Goal: Task Accomplishment & Management: Use online tool/utility

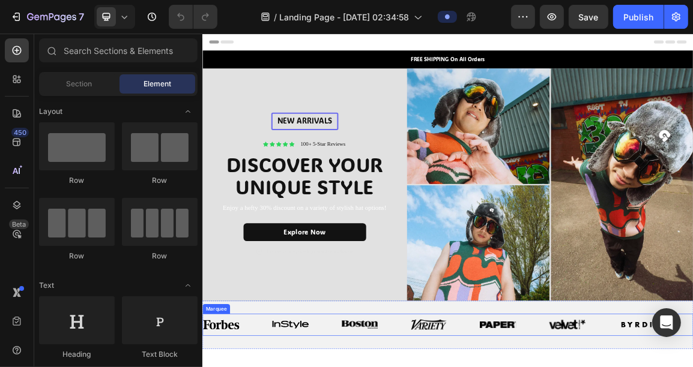
scroll to position [1, 0]
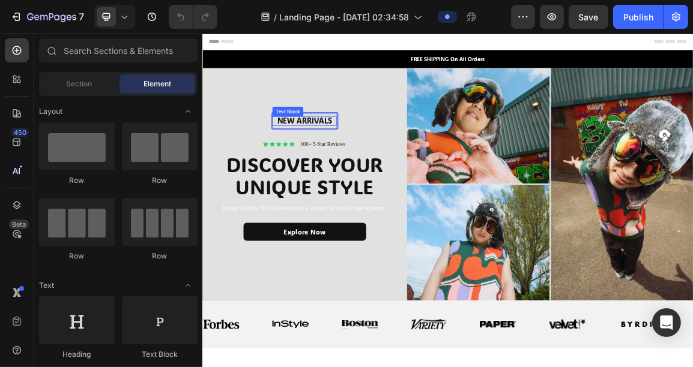
click at [384, 156] on p "New arrivalS" at bounding box center [352, 162] width 92 height 14
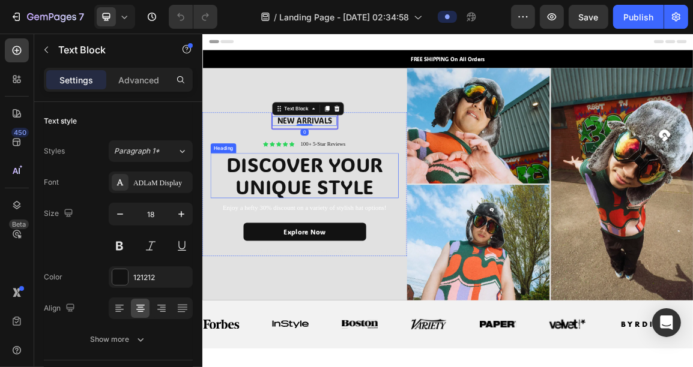
click at [373, 259] on h2 "DISCOVER YOUR UNIQUE STYLE" at bounding box center [352, 242] width 270 height 66
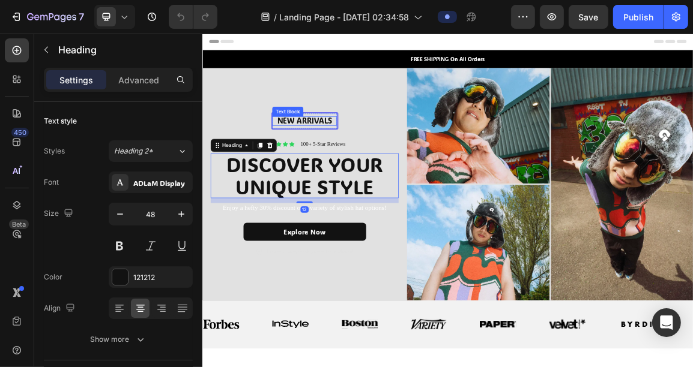
click at [361, 155] on p "New arrivalS" at bounding box center [352, 162] width 92 height 14
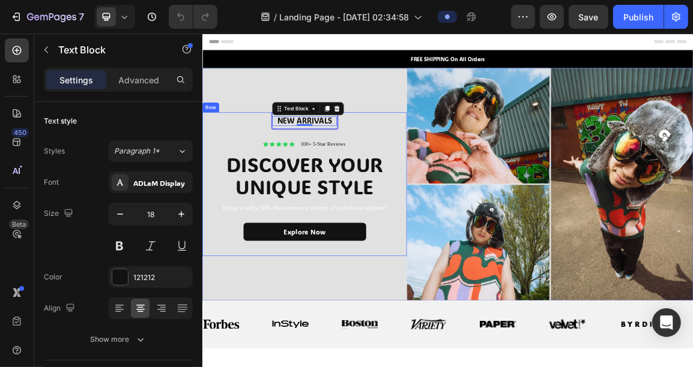
scroll to position [0, 0]
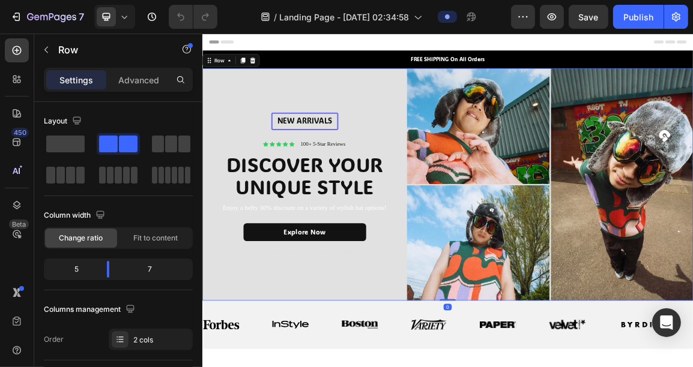
click at [457, 119] on div "New arrivalS Text [GEOGRAPHIC_DATA] Icon Icon Icon Icon Icon Icon List 100+ 5-S…" at bounding box center [352, 256] width 300 height 342
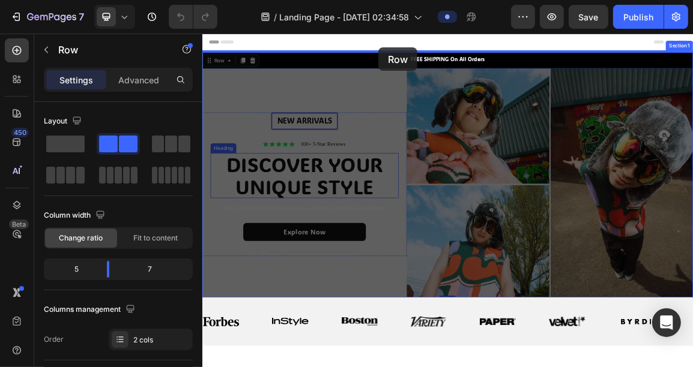
drag, startPoint x: 457, startPoint y: 119, endPoint x: 460, endPoint y: 54, distance: 65.5
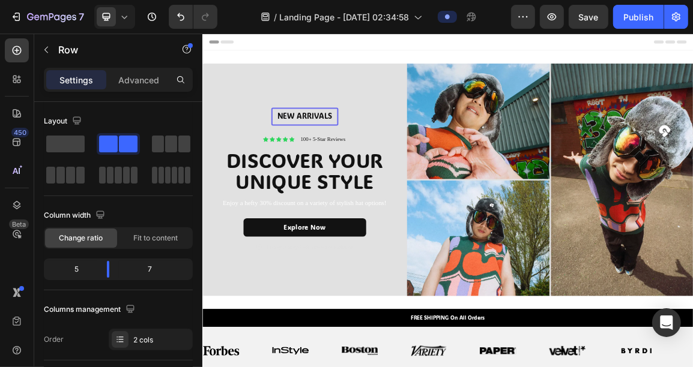
click at [444, 47] on div "Header" at bounding box center [561, 46] width 701 height 24
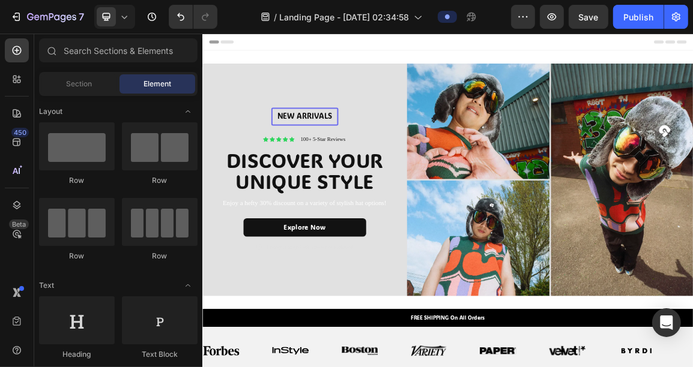
drag, startPoint x: 444, startPoint y: 47, endPoint x: 374, endPoint y: 26, distance: 72.7
click at [175, 22] on icon "Undo/Redo" at bounding box center [181, 17] width 12 height 12
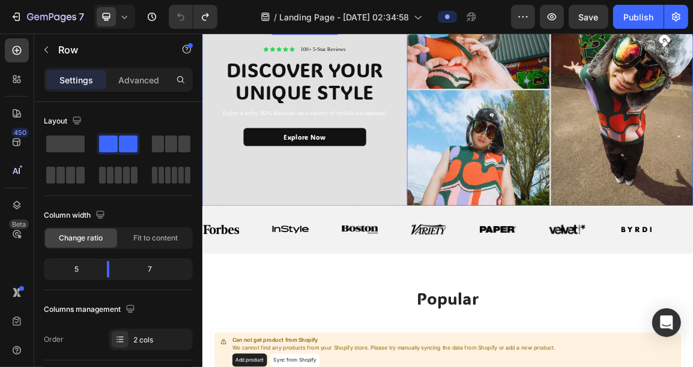
scroll to position [161, 0]
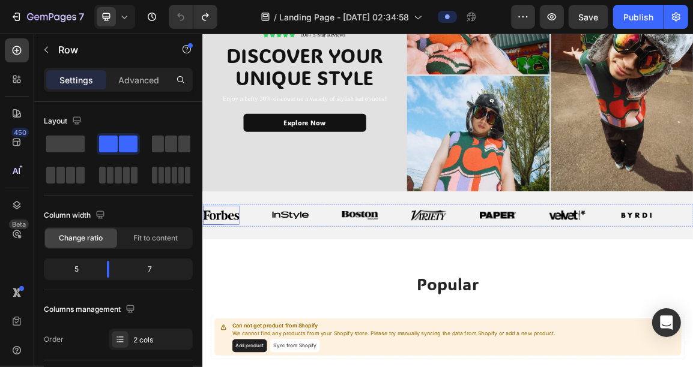
click at [226, 302] on img at bounding box center [228, 300] width 53 height 13
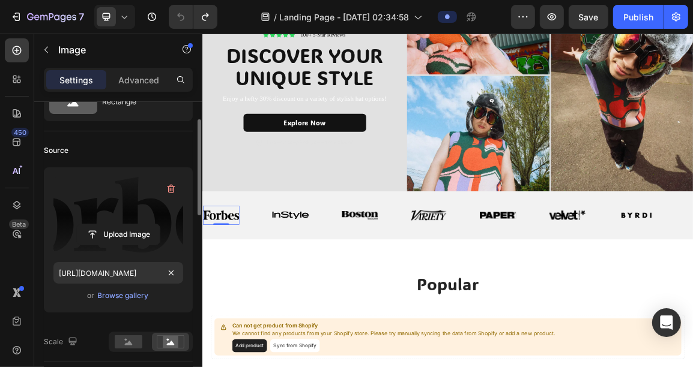
scroll to position [55, 0]
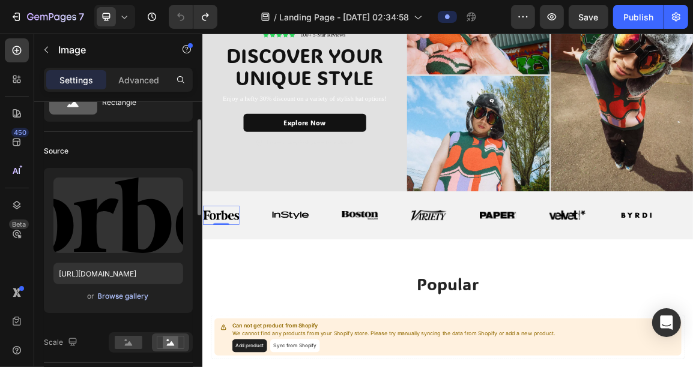
click at [135, 299] on div "Browse gallery" at bounding box center [123, 296] width 51 height 11
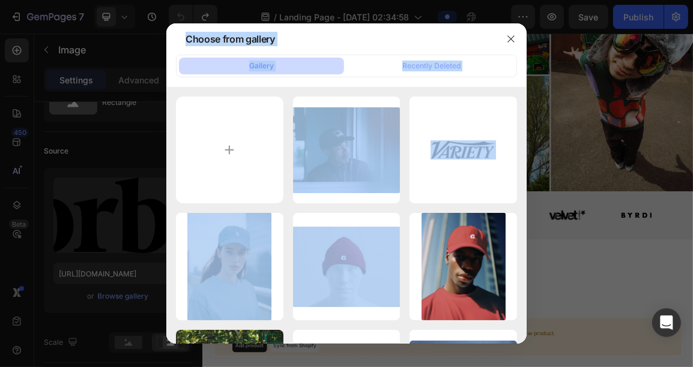
drag, startPoint x: 382, startPoint y: 209, endPoint x: 492, endPoint y: 4, distance: 232.6
click at [492, 4] on div "Choose from gallery Gallery Recently Deleted n2.webp 48.73 kb sv4.svg 81.22 kb …" at bounding box center [346, 183] width 693 height 367
click at [441, 43] on div "Choose from gallery" at bounding box center [330, 38] width 329 height 31
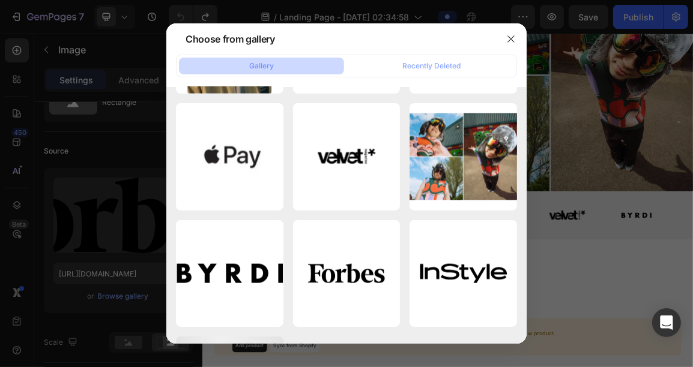
scroll to position [1154, 0]
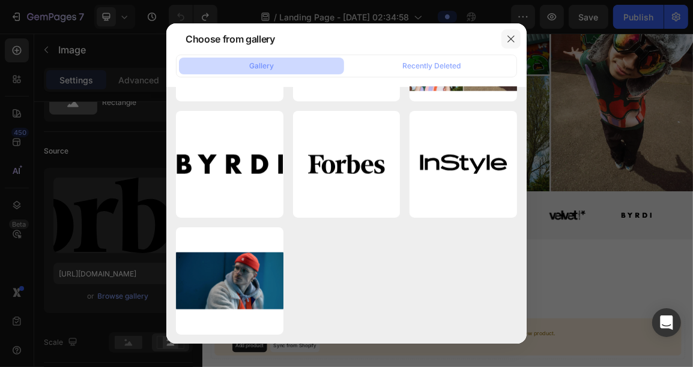
click at [502, 39] on button "button" at bounding box center [510, 38] width 19 height 19
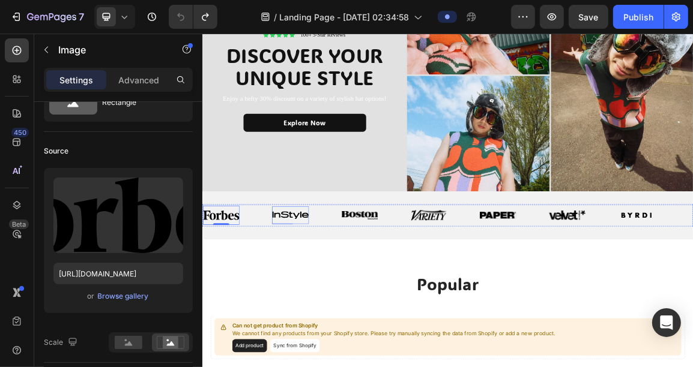
click at [334, 304] on div "Image" at bounding box center [330, 301] width 53 height 26
click at [247, 303] on div "Image 0" at bounding box center [228, 300] width 53 height 28
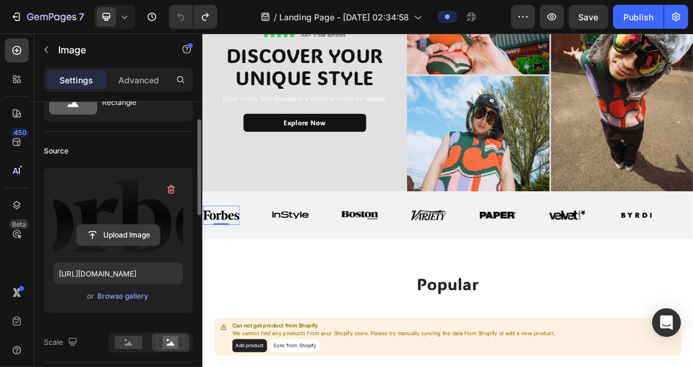
click at [123, 239] on input "file" at bounding box center [118, 235] width 83 height 20
click at [122, 238] on input "file" at bounding box center [118, 235] width 83 height 20
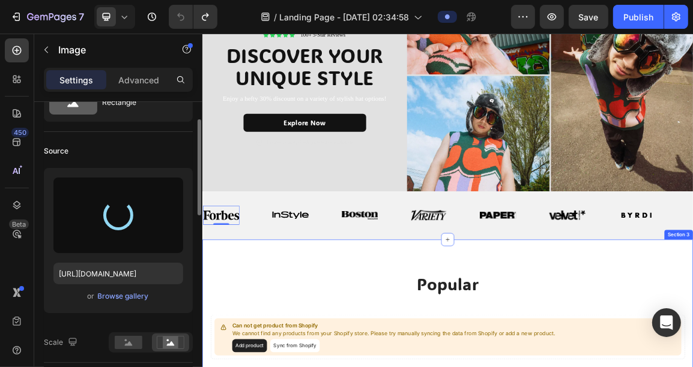
type input "[URL][DOMAIN_NAME]"
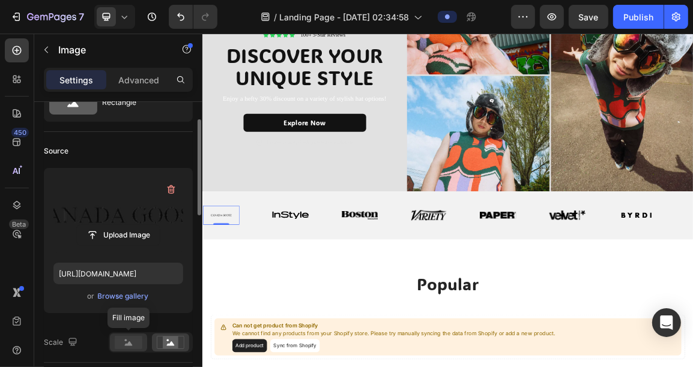
click at [129, 345] on icon at bounding box center [129, 344] width 8 height 4
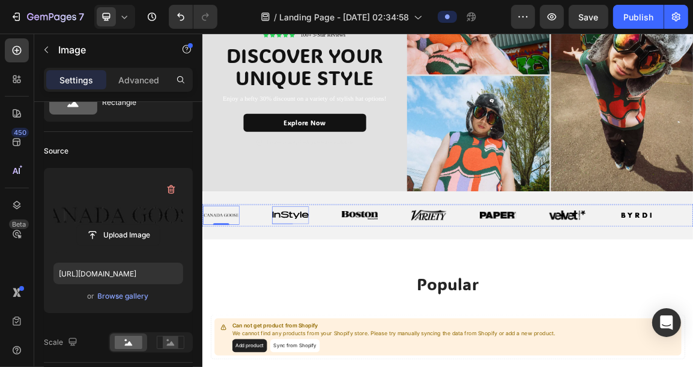
click at [333, 297] on img at bounding box center [330, 301] width 53 height 12
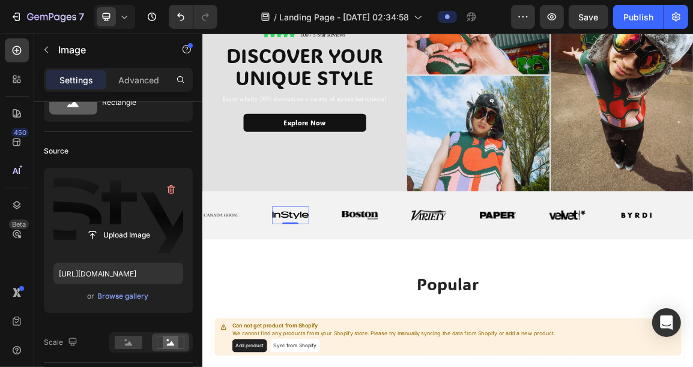
click at [124, 220] on label at bounding box center [118, 216] width 130 height 76
click at [124, 225] on input "file" at bounding box center [118, 235] width 83 height 20
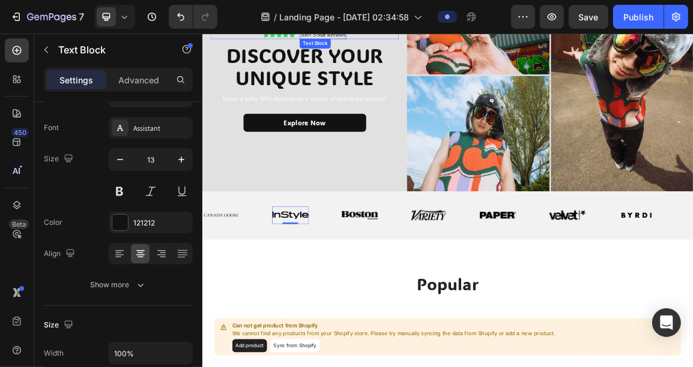
drag, startPoint x: 389, startPoint y: 37, endPoint x: 287, endPoint y: -119, distance: 187.0
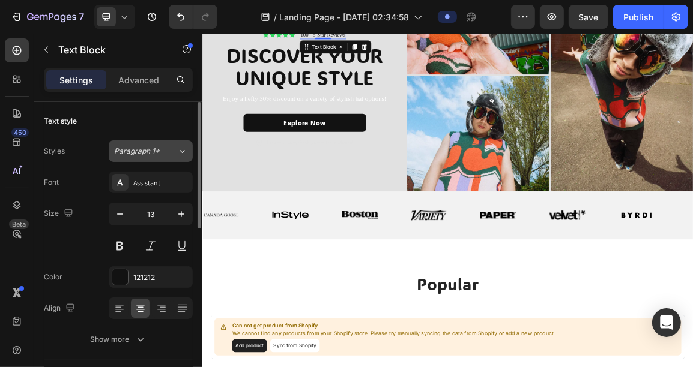
click at [182, 152] on icon at bounding box center [182, 151] width 5 height 3
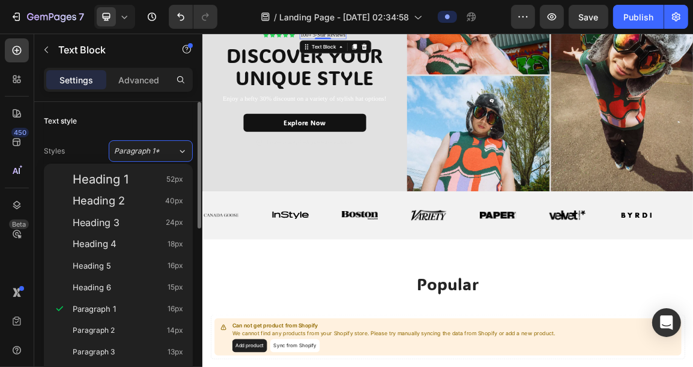
click at [118, 120] on div "Text style" at bounding box center [118, 121] width 149 height 19
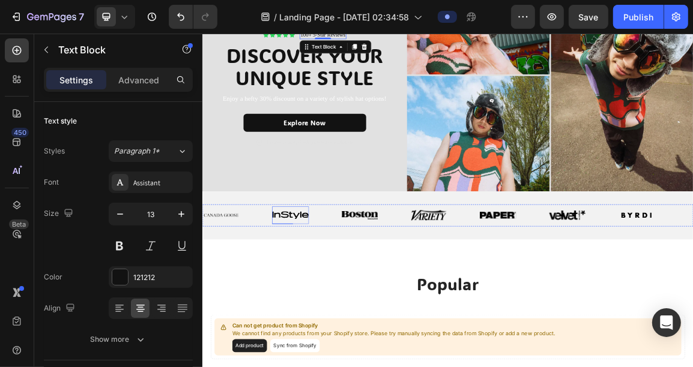
click at [346, 298] on img at bounding box center [330, 301] width 53 height 12
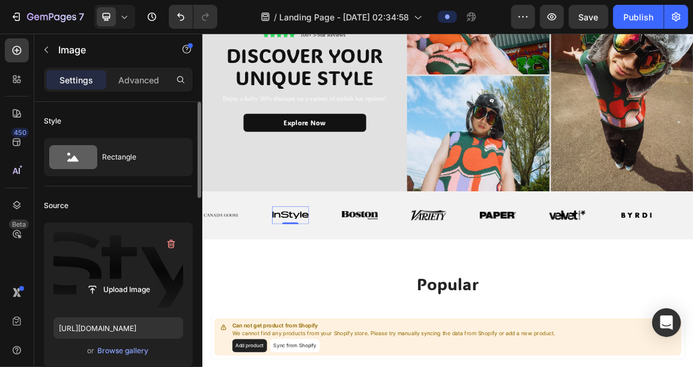
click at [124, 245] on label at bounding box center [118, 270] width 130 height 76
click at [124, 280] on input "file" at bounding box center [118, 290] width 83 height 20
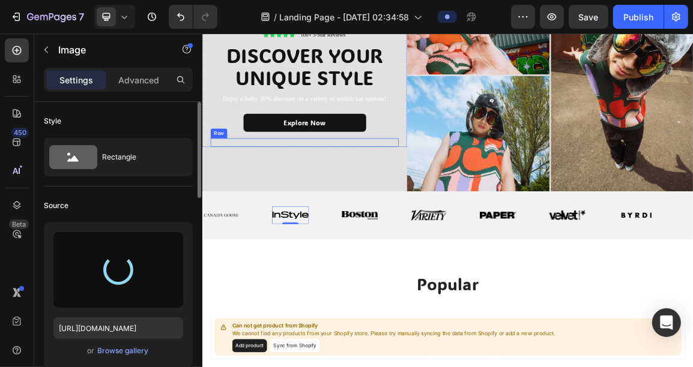
type input "[URL][DOMAIN_NAME]"
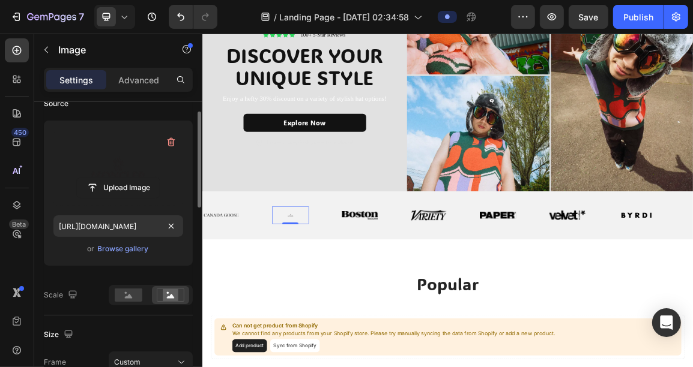
scroll to position [104, 0]
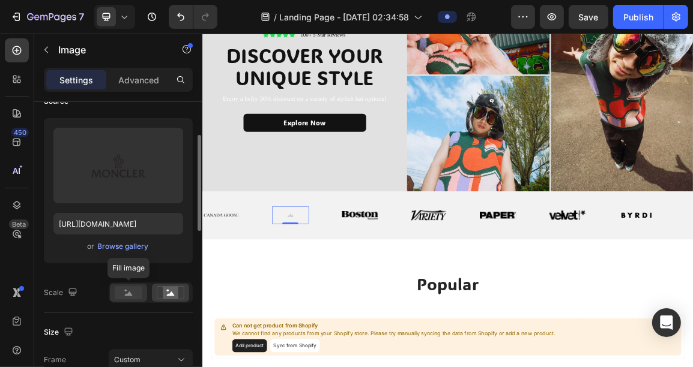
click at [132, 292] on rect at bounding box center [129, 292] width 28 height 13
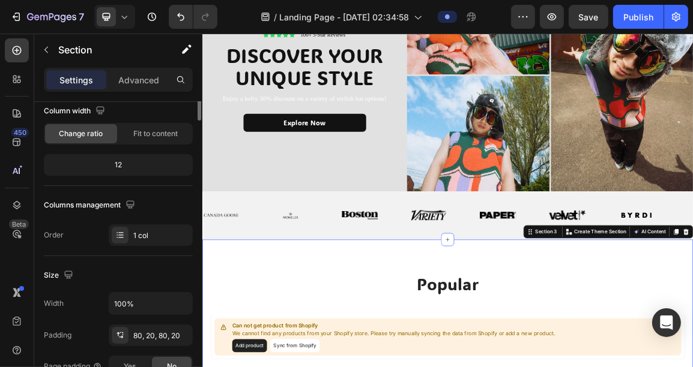
scroll to position [0, 0]
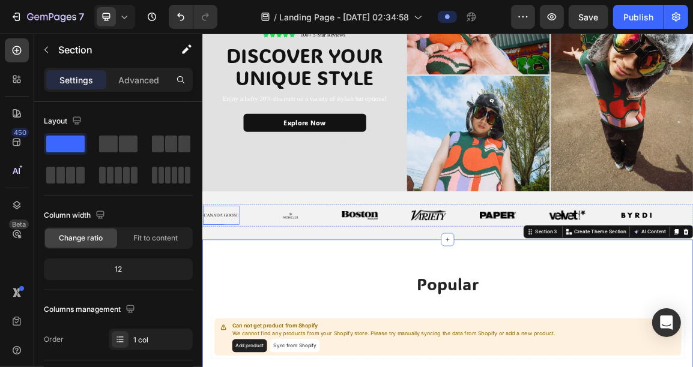
click at [224, 294] on img at bounding box center [228, 300] width 53 height 13
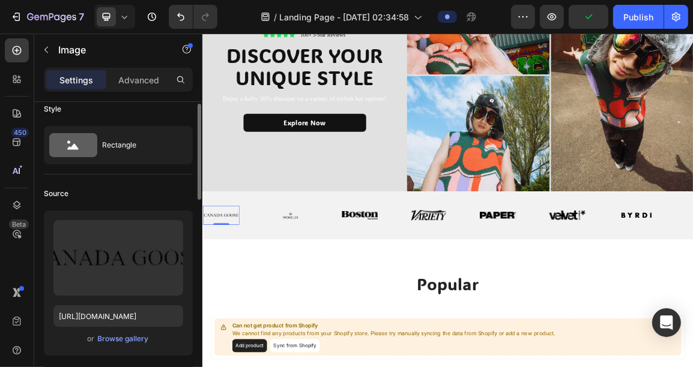
scroll to position [11, 0]
click at [339, 295] on img at bounding box center [330, 301] width 53 height 12
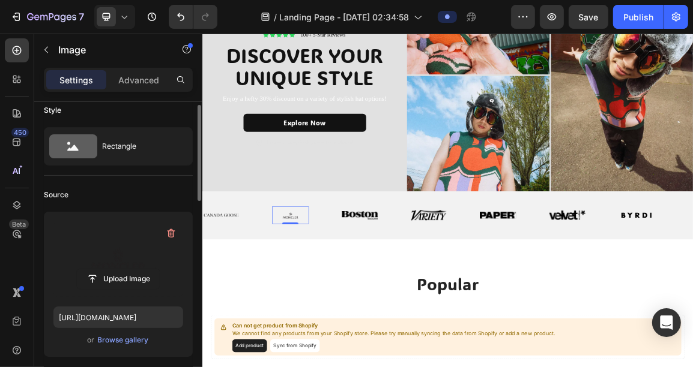
click at [128, 266] on label at bounding box center [118, 259] width 130 height 76
click at [128, 269] on input "file" at bounding box center [118, 279] width 83 height 20
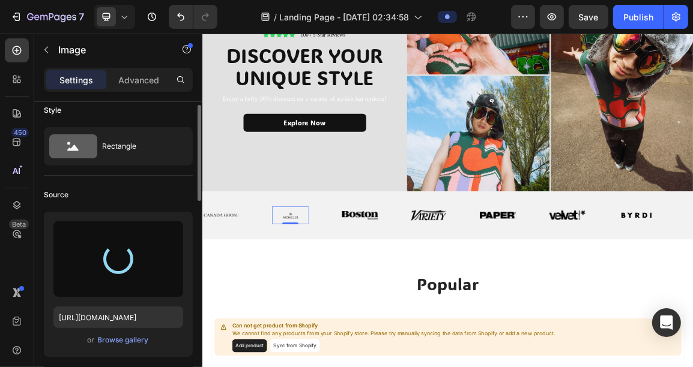
type input "[URL][DOMAIN_NAME]"
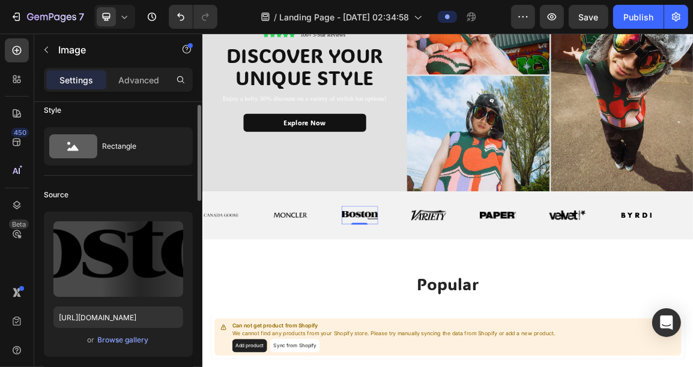
click at [429, 294] on img at bounding box center [432, 300] width 53 height 13
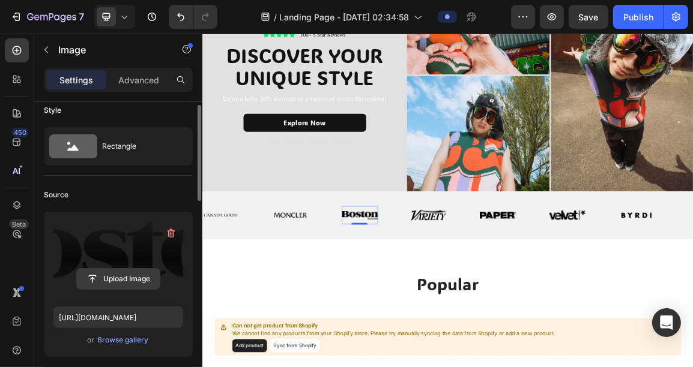
click at [119, 280] on input "file" at bounding box center [118, 279] width 83 height 20
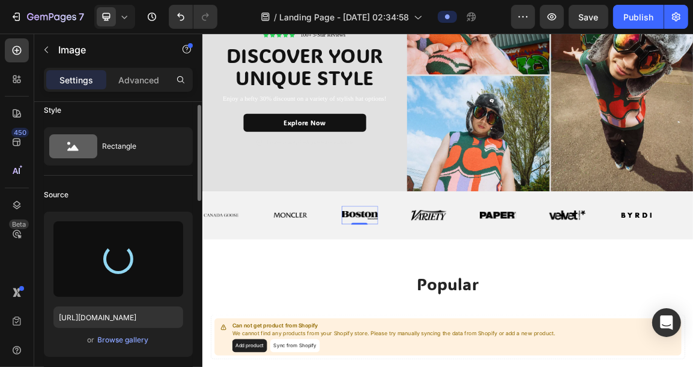
type input "[URL][DOMAIN_NAME]"
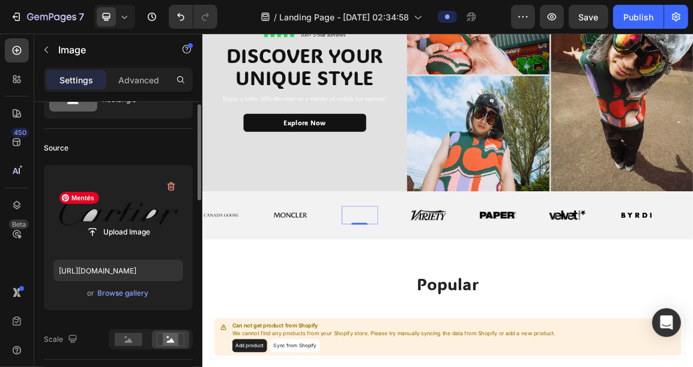
scroll to position [63, 0]
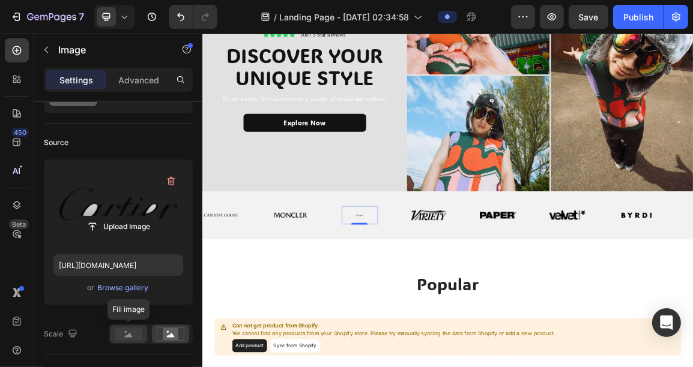
click at [128, 340] on rect at bounding box center [129, 334] width 28 height 13
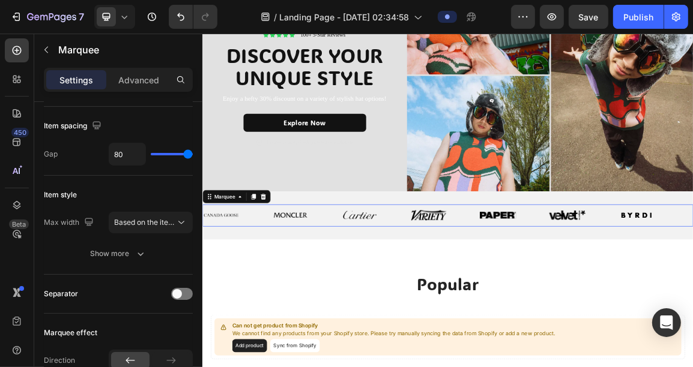
click at [373, 304] on div "Image" at bounding box center [354, 301] width 101 height 26
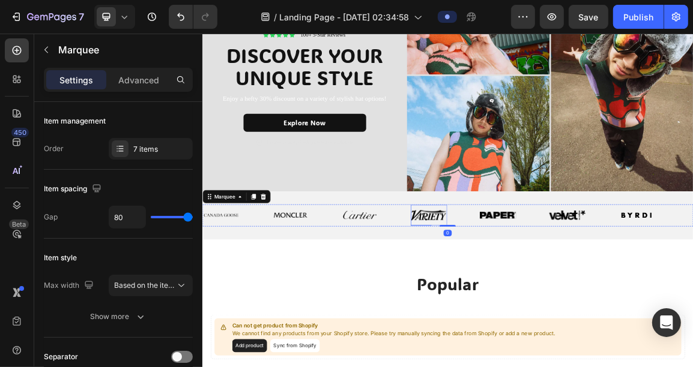
click at [536, 299] on img at bounding box center [533, 300] width 53 height 16
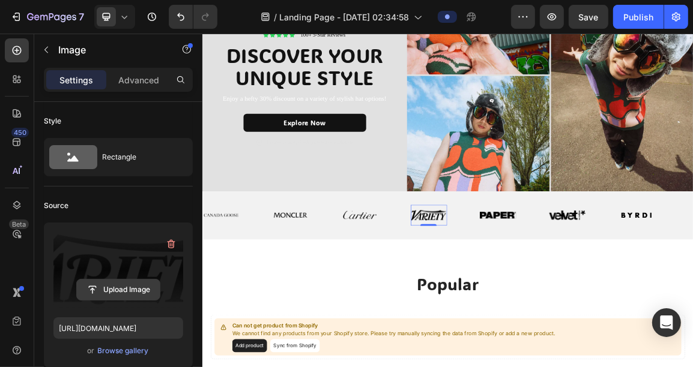
click at [116, 293] on input "file" at bounding box center [118, 290] width 83 height 20
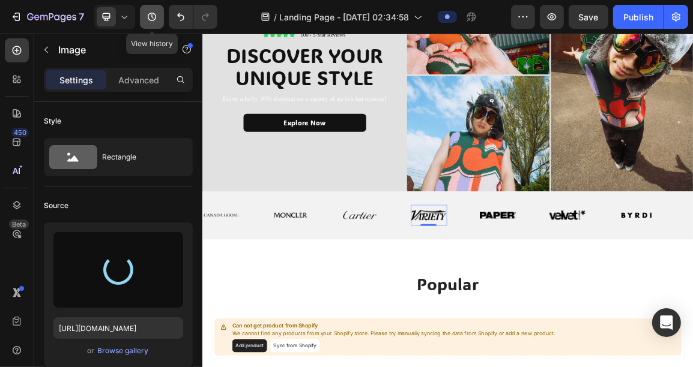
click at [143, 19] on button "button" at bounding box center [152, 17] width 24 height 24
click at [230, 21] on div "/ Landing Page - [DATE] 02:34:58" at bounding box center [369, 17] width 284 height 24
type input "[URL][DOMAIN_NAME]"
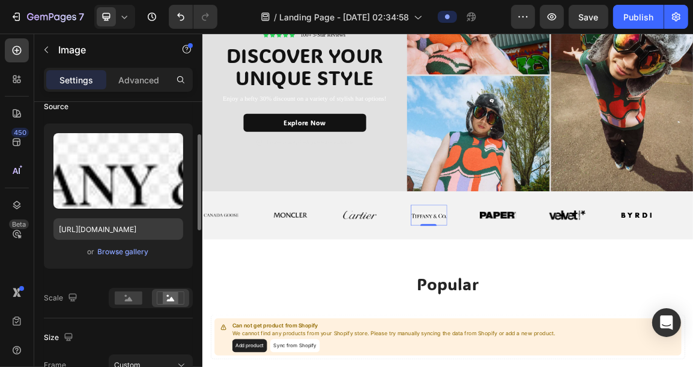
scroll to position [100, 0]
click at [120, 305] on div at bounding box center [128, 298] width 37 height 18
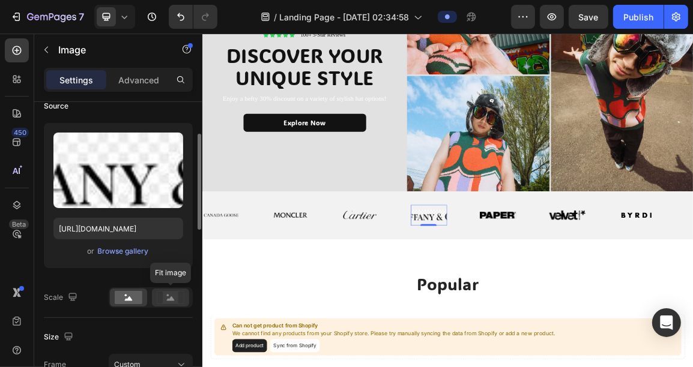
click at [164, 301] on rect at bounding box center [171, 298] width 16 height 12
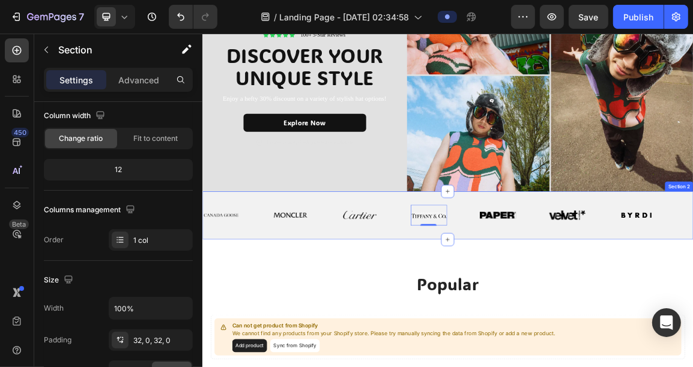
click at [577, 315] on div "Image Image Image Image 0 Image Image Image Image Image Image Image 0 Image Ima…" at bounding box center [562, 300] width 720 height 71
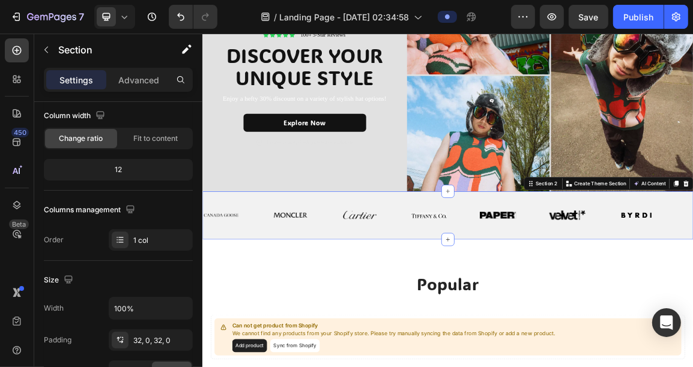
scroll to position [0, 0]
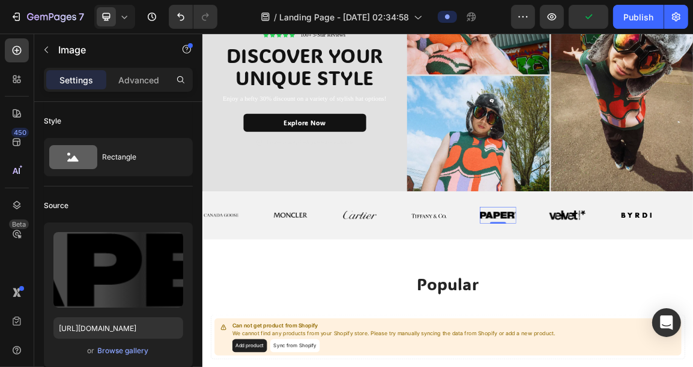
click at [644, 295] on img at bounding box center [635, 300] width 53 height 10
click at [546, 302] on img at bounding box center [533, 300] width 53 height 16
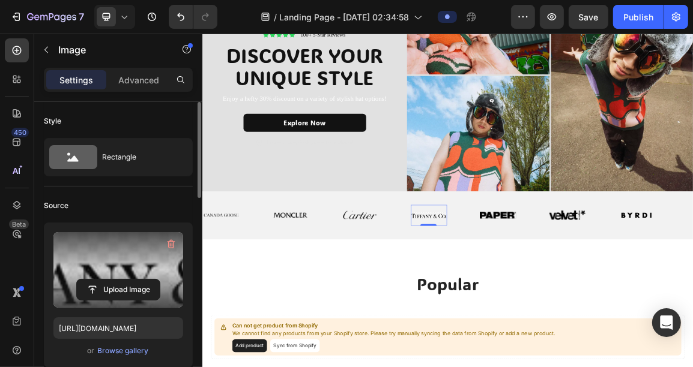
click at [78, 261] on label at bounding box center [118, 270] width 130 height 76
click at [78, 280] on input "file" at bounding box center [118, 290] width 83 height 20
type input "C:\fakepath\GL_tiffany_black.avif"
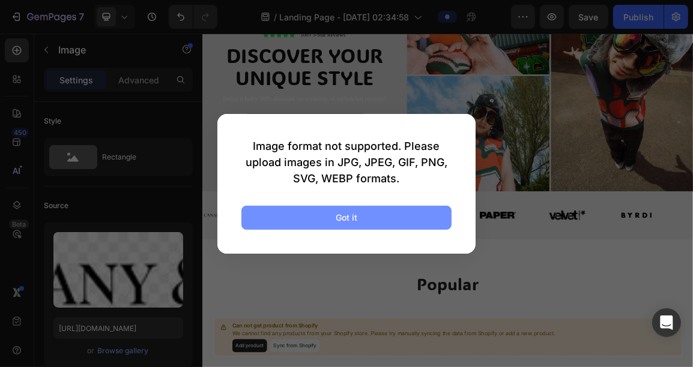
click at [316, 215] on button "Got it" at bounding box center [346, 218] width 210 height 24
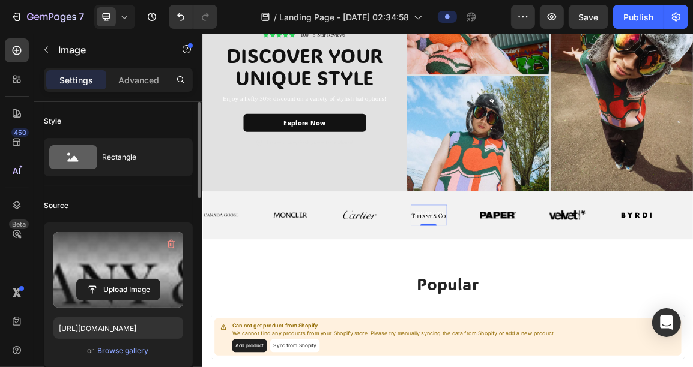
click at [143, 259] on label at bounding box center [118, 270] width 130 height 76
click at [143, 280] on input "file" at bounding box center [118, 290] width 83 height 20
click at [100, 262] on label at bounding box center [118, 270] width 130 height 76
click at [100, 280] on input "file" at bounding box center [118, 290] width 83 height 20
click at [154, 268] on label at bounding box center [118, 270] width 130 height 76
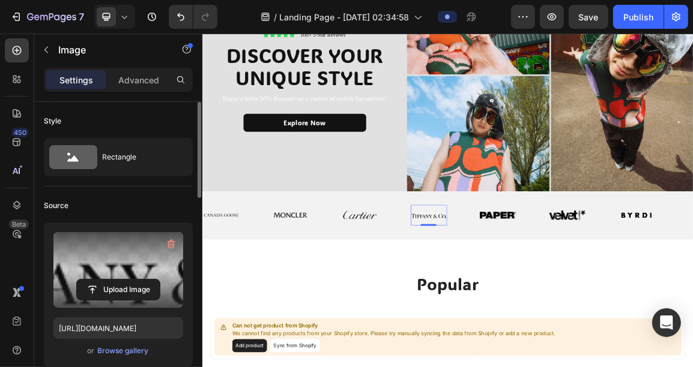
click at [154, 280] on input "file" at bounding box center [118, 290] width 83 height 20
click at [149, 261] on label at bounding box center [118, 270] width 130 height 76
click at [149, 280] on input "file" at bounding box center [118, 290] width 83 height 20
click at [139, 274] on label at bounding box center [118, 270] width 130 height 76
click at [139, 280] on input "file" at bounding box center [118, 290] width 83 height 20
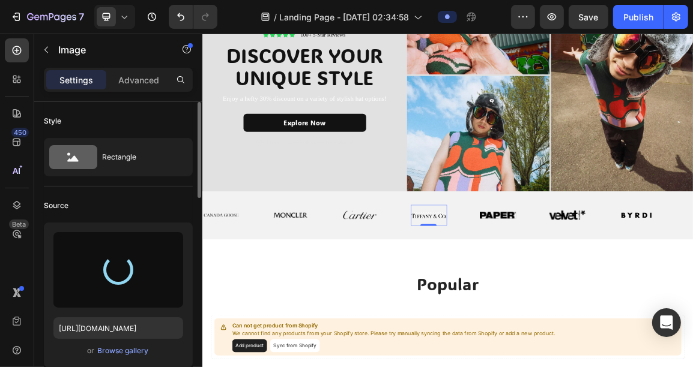
type input "[URL][DOMAIN_NAME]"
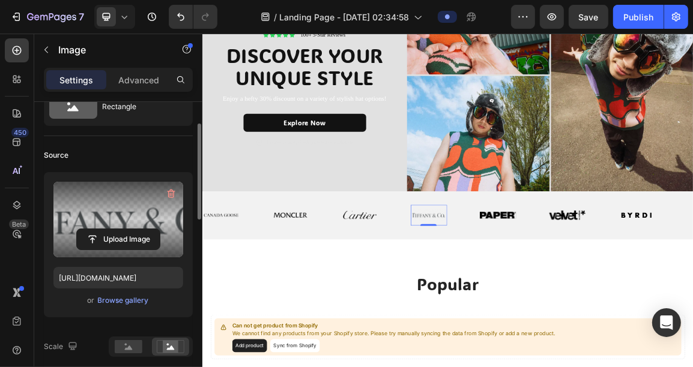
scroll to position [55, 0]
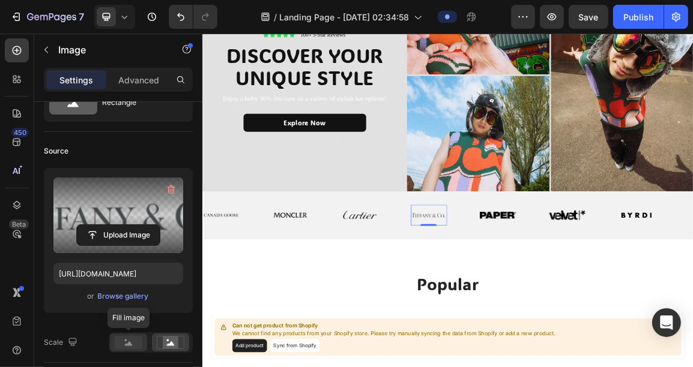
click at [126, 342] on rect at bounding box center [129, 342] width 28 height 13
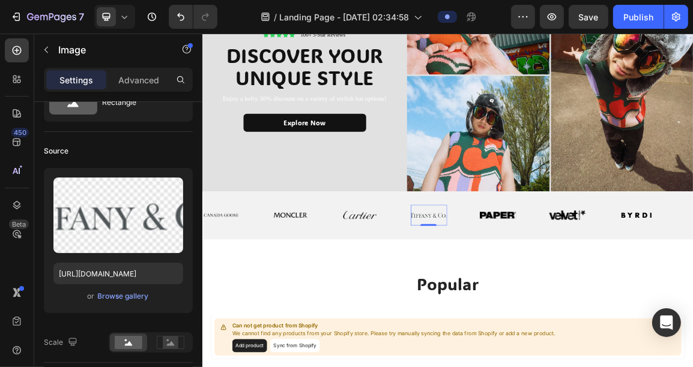
drag, startPoint x: 100, startPoint y: 206, endPoint x: 127, endPoint y: 172, distance: 44.0
click at [127, 172] on div "Upload Image [URL][DOMAIN_NAME] or Browse gallery" at bounding box center [118, 240] width 149 height 145
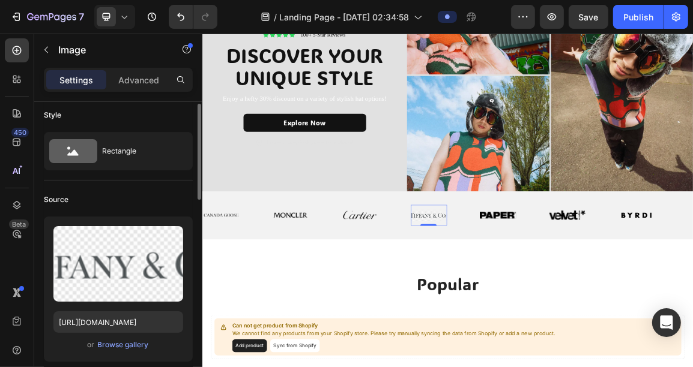
scroll to position [1, 0]
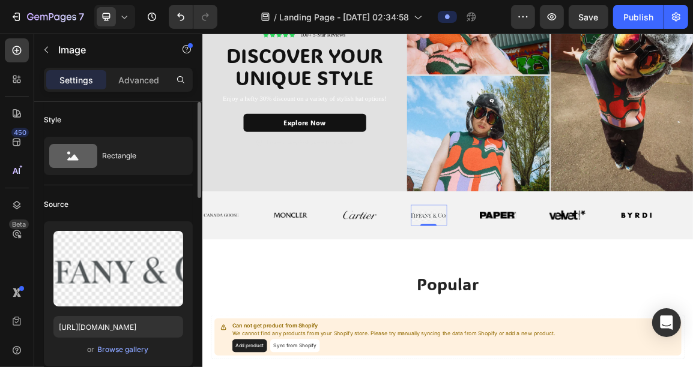
click at [137, 156] on div "Rectangle" at bounding box center [138, 156] width 73 height 28
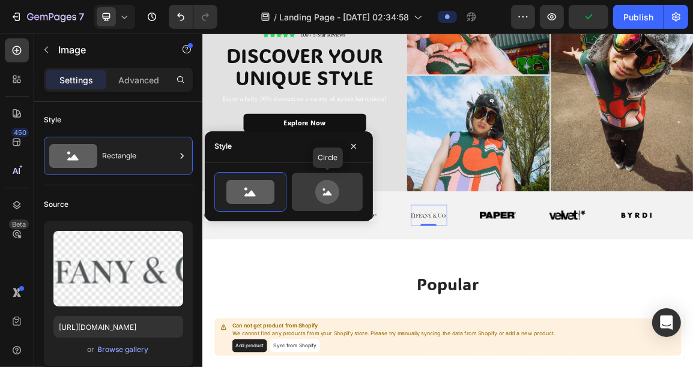
click at [313, 188] on icon at bounding box center [327, 192] width 56 height 24
type input "80"
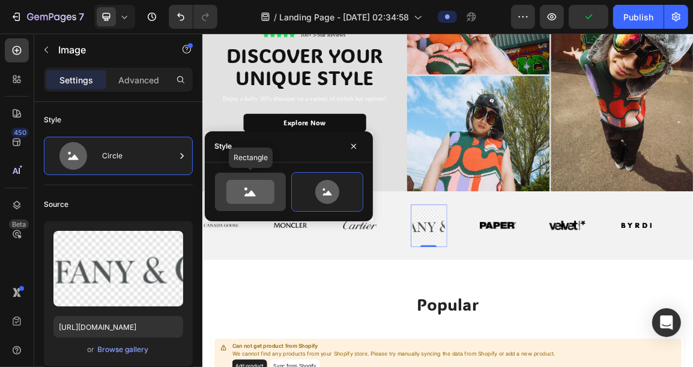
click at [270, 190] on icon at bounding box center [250, 192] width 48 height 24
type input "100"
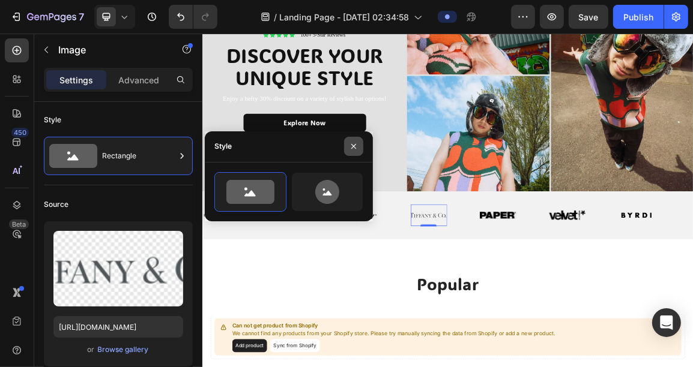
click at [346, 148] on button "button" at bounding box center [353, 146] width 19 height 19
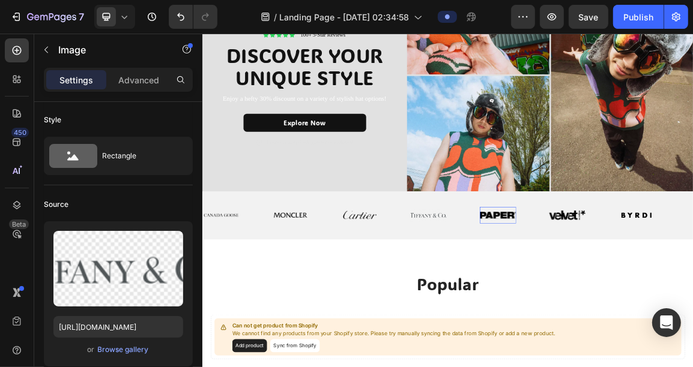
click at [613, 295] on img at bounding box center [635, 300] width 53 height 10
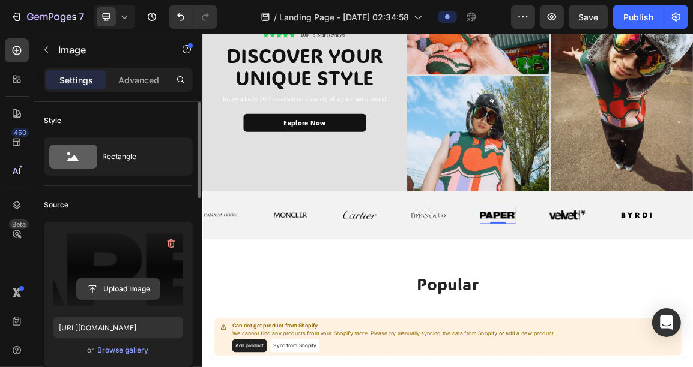
click at [132, 279] on input "file" at bounding box center [118, 289] width 83 height 20
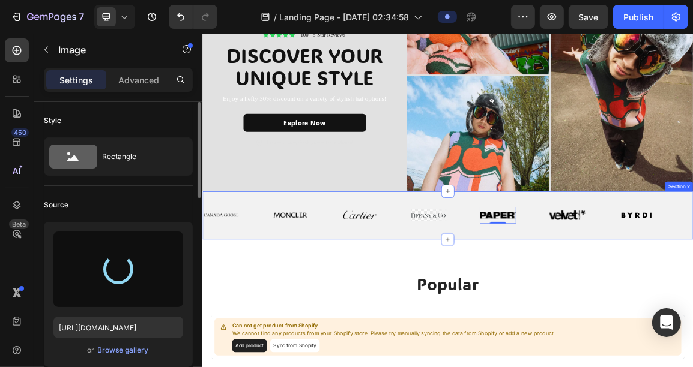
type input "[URL][DOMAIN_NAME]"
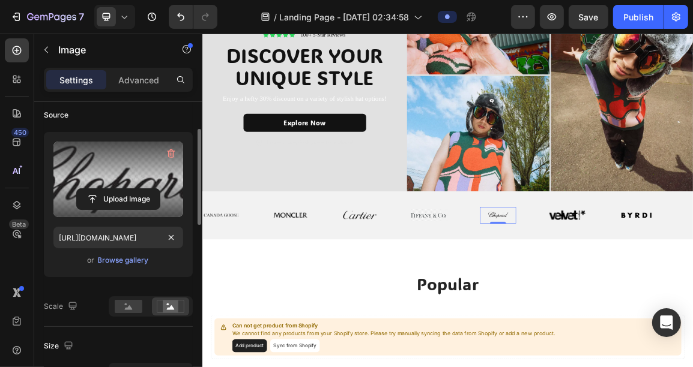
scroll to position [91, 0]
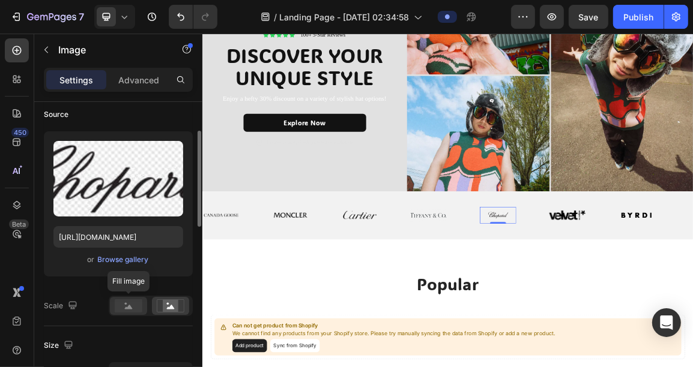
click at [140, 306] on rect at bounding box center [129, 306] width 28 height 13
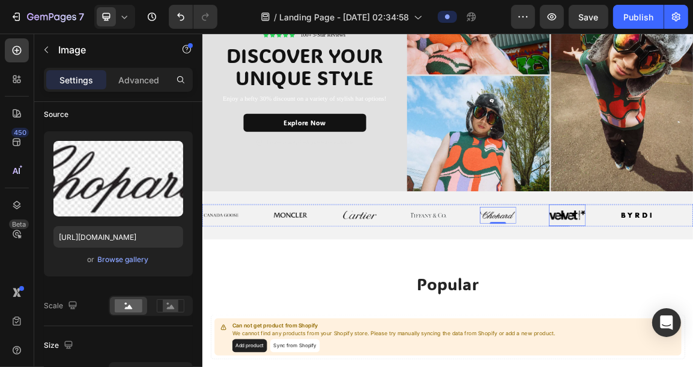
scroll to position [91, 0]
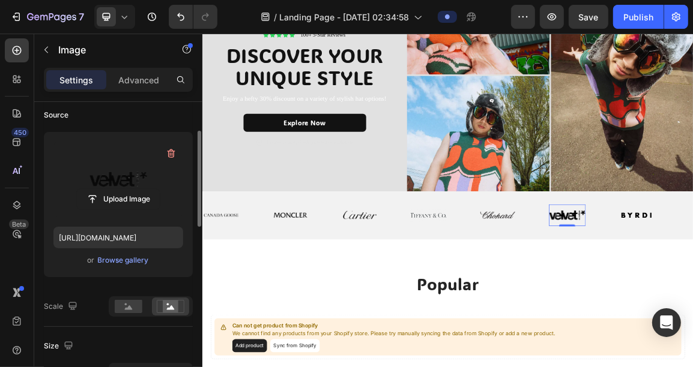
click at [101, 163] on label at bounding box center [118, 180] width 130 height 76
click at [101, 189] on input "file" at bounding box center [118, 199] width 83 height 20
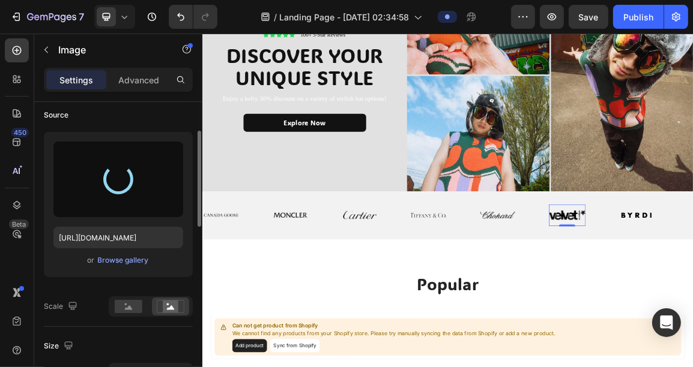
type input "[URL][DOMAIN_NAME]"
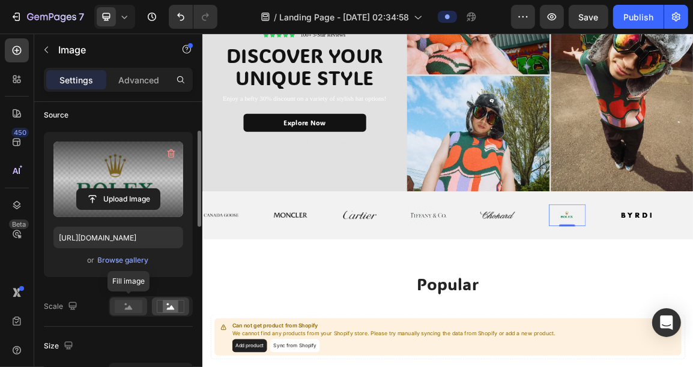
click at [124, 301] on rect at bounding box center [129, 306] width 28 height 13
click at [167, 309] on rect at bounding box center [171, 307] width 16 height 12
click at [136, 306] on rect at bounding box center [129, 306] width 28 height 13
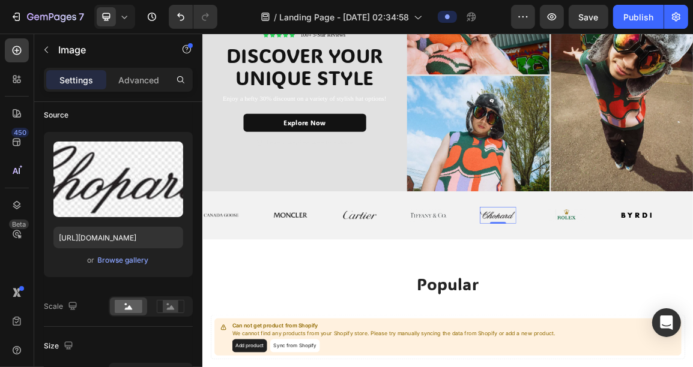
click at [646, 298] on img at bounding box center [635, 300] width 53 height 10
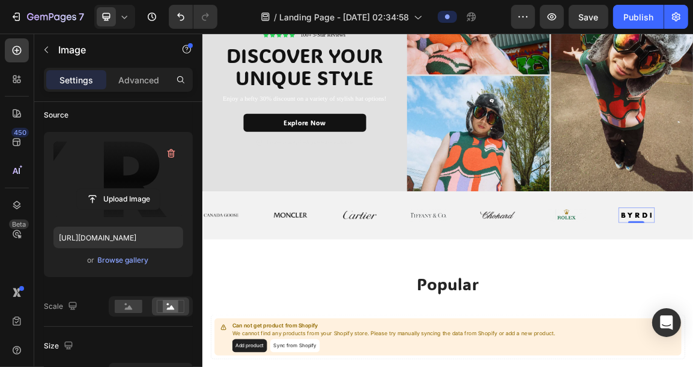
click at [143, 183] on label at bounding box center [118, 180] width 130 height 76
click at [143, 189] on input "file" at bounding box center [118, 199] width 83 height 20
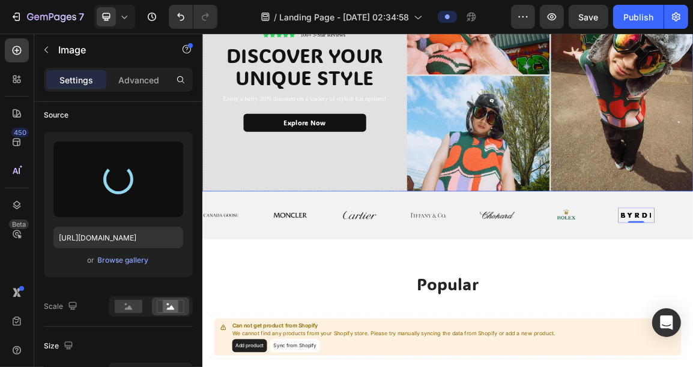
type input "[URL][DOMAIN_NAME]"
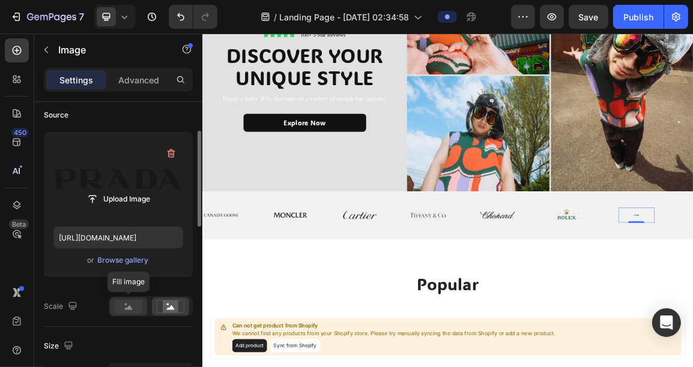
click at [131, 309] on icon at bounding box center [129, 308] width 8 height 4
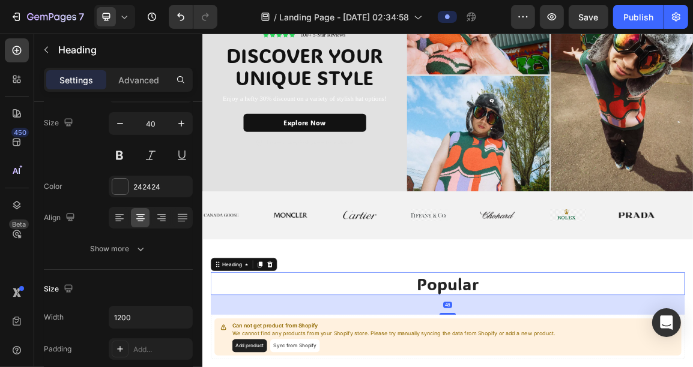
scroll to position [0, 0]
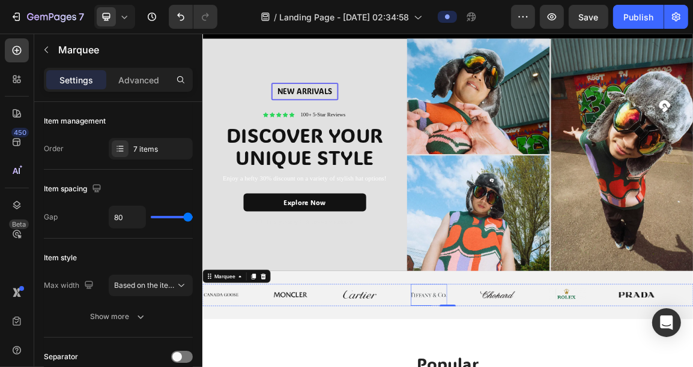
scroll to position [26, 0]
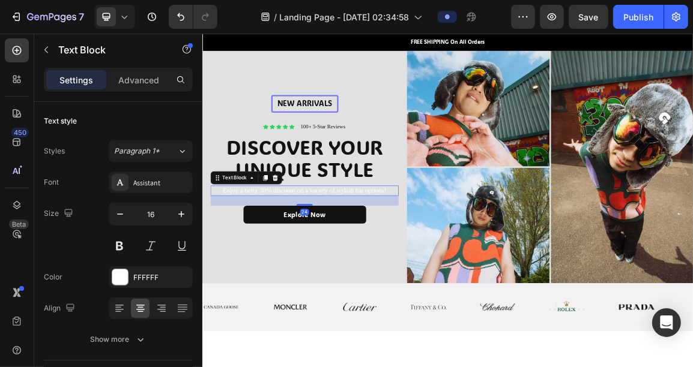
click at [351, 260] on p "Enjoy a hefty 30% discount on a variety of stylish hat options!" at bounding box center [352, 264] width 274 height 13
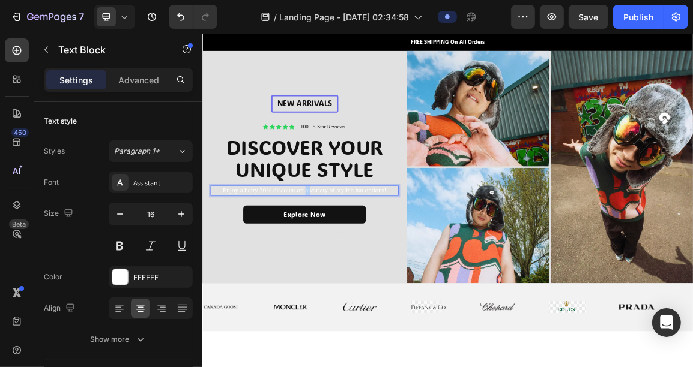
click at [351, 260] on p "Enjoy a hefty 30% discount on a variety of stylish hat options!" at bounding box center [352, 264] width 274 height 13
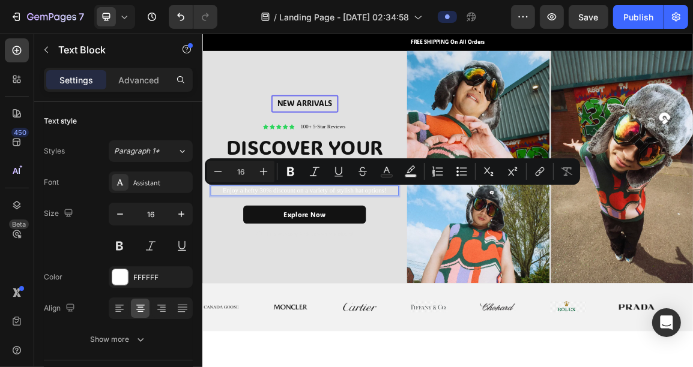
click at [369, 262] on p "Enjoy a hefty 30% discount on a variety of stylish hat options!" at bounding box center [352, 264] width 274 height 13
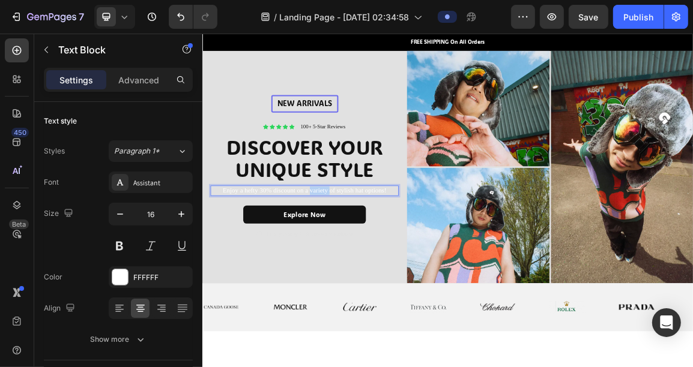
click at [369, 262] on p "Enjoy a hefty 30% discount on a variety of stylish hat options!" at bounding box center [352, 264] width 274 height 13
drag, startPoint x: 447, startPoint y: 265, endPoint x: 301, endPoint y: 259, distance: 145.4
click at [301, 259] on div "Rich Text Editor. Editing area: main" at bounding box center [352, 264] width 276 height 15
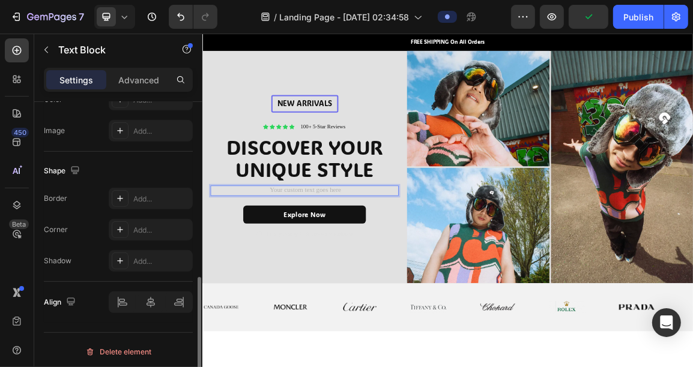
scroll to position [410, 0]
click at [137, 348] on div "Delete element" at bounding box center [118, 350] width 66 height 14
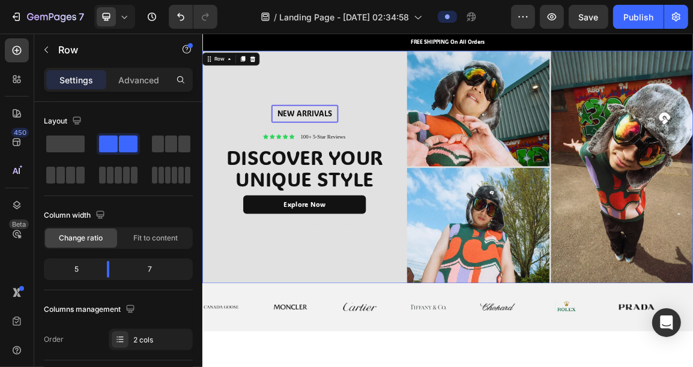
click at [322, 342] on div "New arrivalS Text [GEOGRAPHIC_DATA] Icon Icon Icon Icon Icon Icon List 100+ 5-S…" at bounding box center [352, 230] width 300 height 342
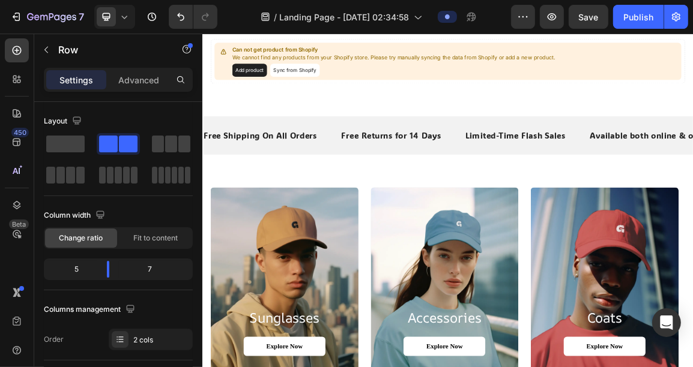
scroll to position [562, 0]
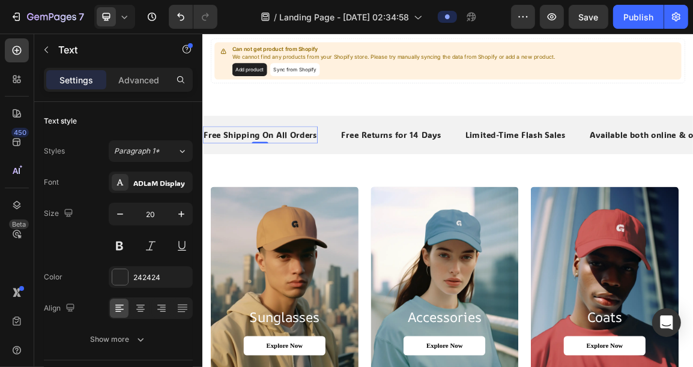
click at [288, 181] on p "Free Shipping On All Orders" at bounding box center [286, 183] width 166 height 16
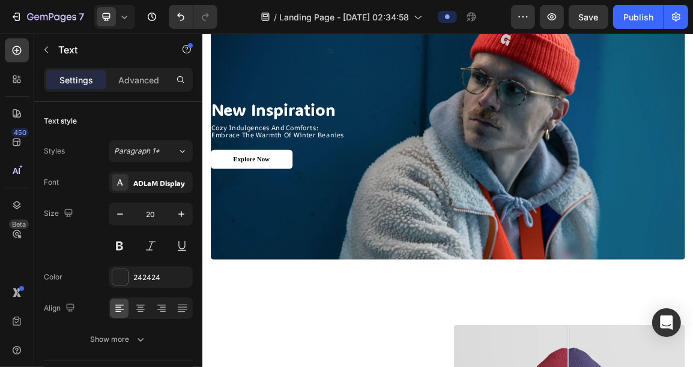
scroll to position [1148, 0]
click at [300, 217] on link "Explore Now" at bounding box center [274, 218] width 120 height 28
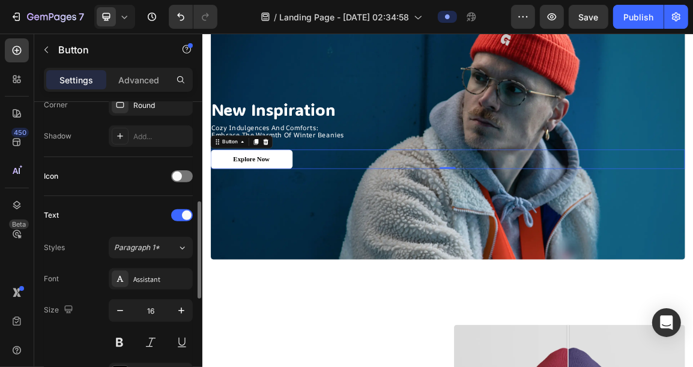
scroll to position [310, 0]
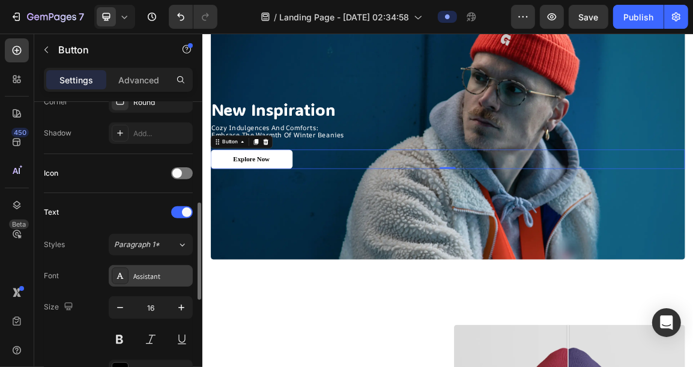
click at [160, 277] on div "Assistant" at bounding box center [161, 276] width 56 height 11
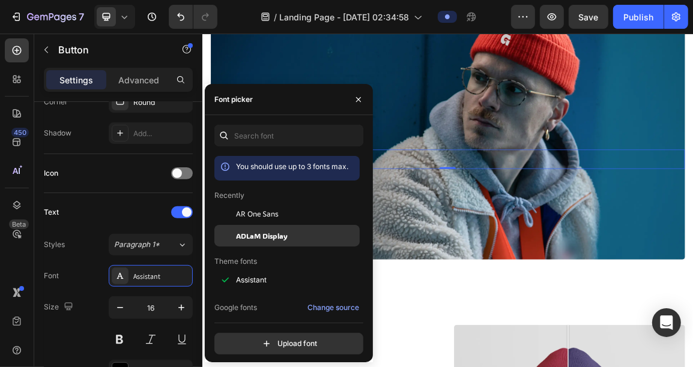
click at [265, 233] on span "ADLaM Display" at bounding box center [262, 235] width 52 height 11
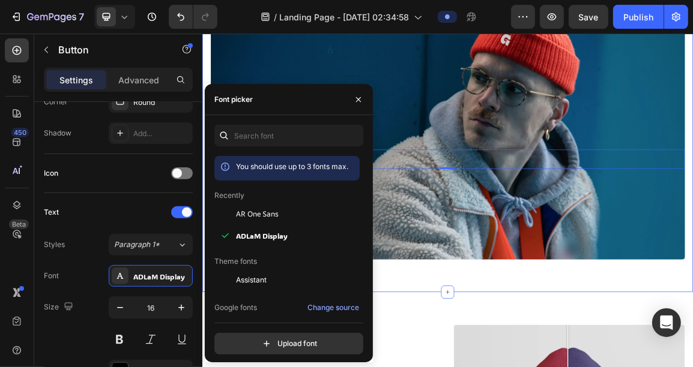
click at [520, 367] on div "new inspiration Heading cozy indulgences and comforts: embrace the warmth of wi…" at bounding box center [562, 204] width 720 height 417
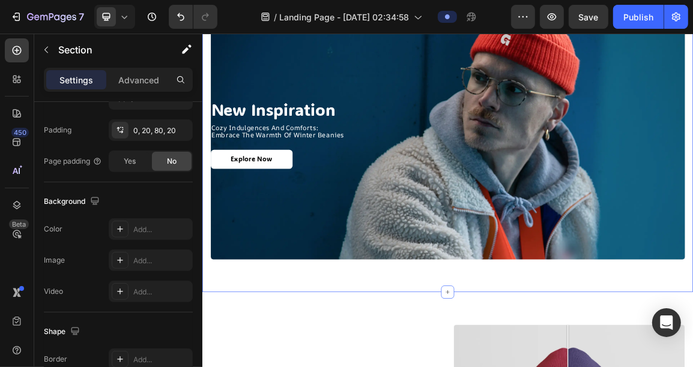
scroll to position [0, 0]
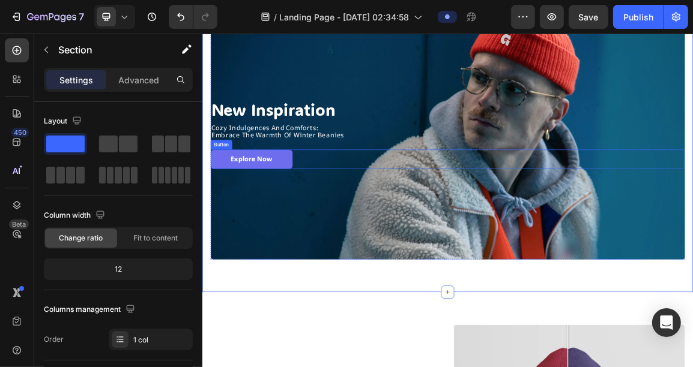
click at [303, 223] on link "Explore Now" at bounding box center [274, 218] width 120 height 28
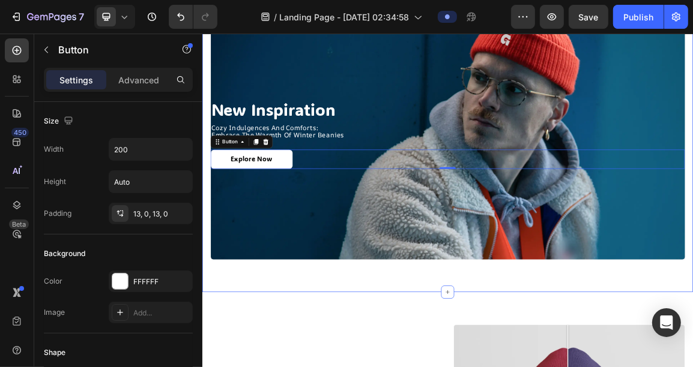
click at [327, 367] on div "new inspiration Heading cozy indulgences and comforts: embrace the warmth of wi…" at bounding box center [562, 204] width 720 height 417
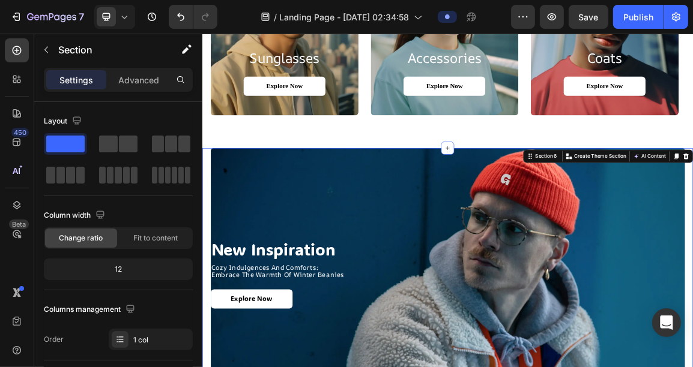
scroll to position [944, 0]
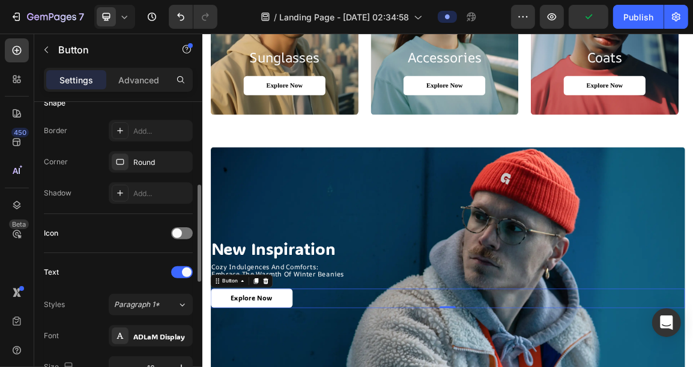
scroll to position [251, 0]
click at [152, 324] on div "ADLaM Display" at bounding box center [151, 335] width 84 height 22
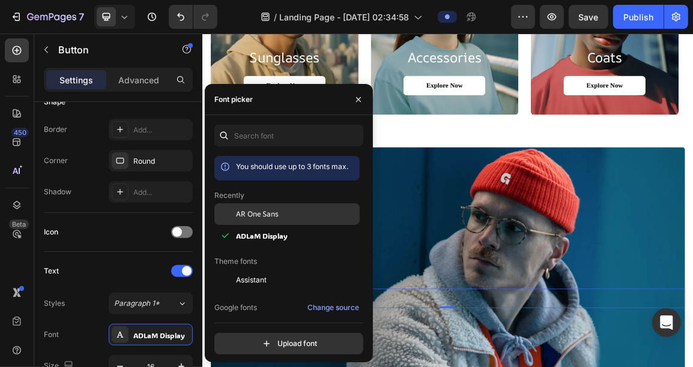
click at [264, 211] on span "AR One Sans" at bounding box center [257, 214] width 43 height 11
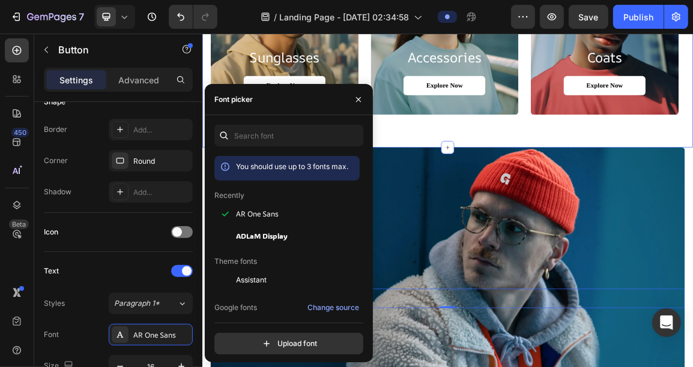
click at [535, 184] on div "sunglasses Heading Explore Now Button Hero Banner accessories Heading Explore N…" at bounding box center [562, 14] width 720 height 373
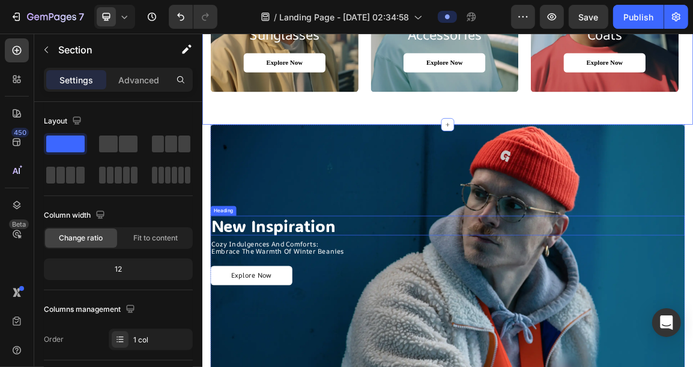
scroll to position [972, 0]
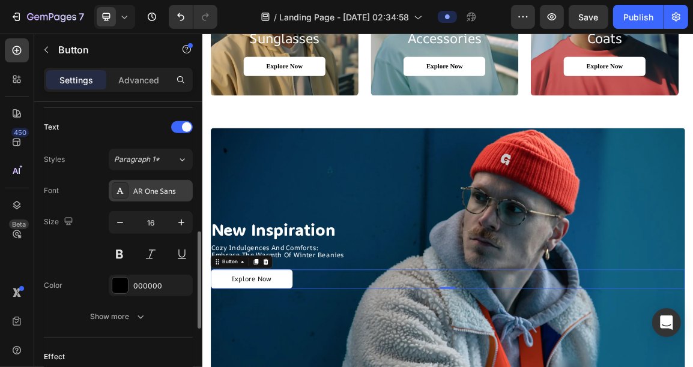
scroll to position [396, 0]
click at [120, 251] on button at bounding box center [120, 254] width 22 height 22
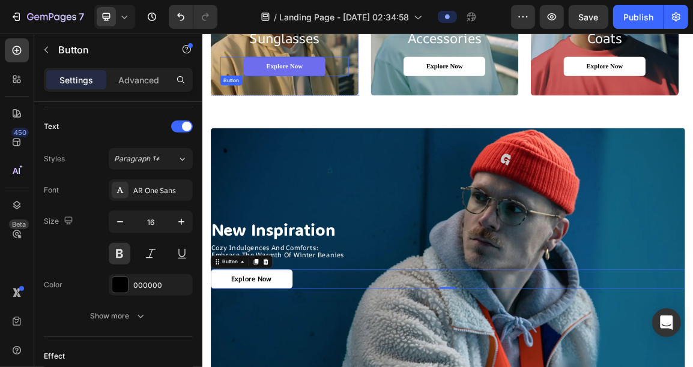
scroll to position [395, 0]
click at [360, 77] on link "Explore Now" at bounding box center [322, 81] width 120 height 28
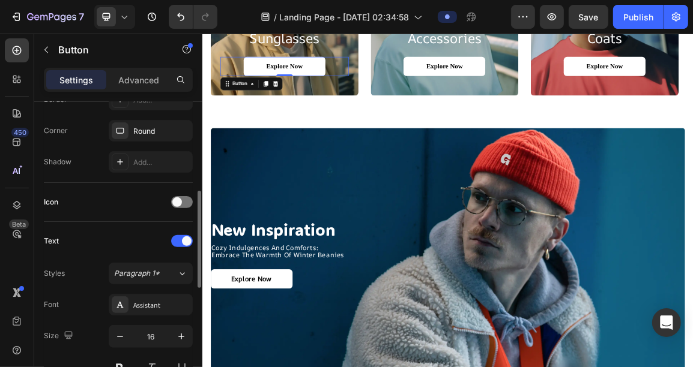
scroll to position [282, 0]
click at [146, 309] on div "Assistant" at bounding box center [151, 304] width 84 height 22
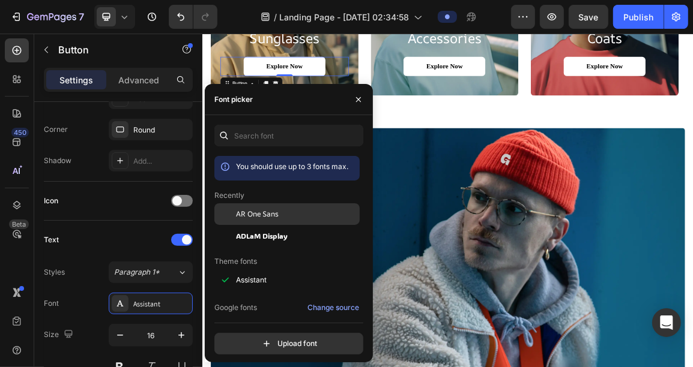
click at [265, 218] on span "AR One Sans" at bounding box center [257, 214] width 43 height 11
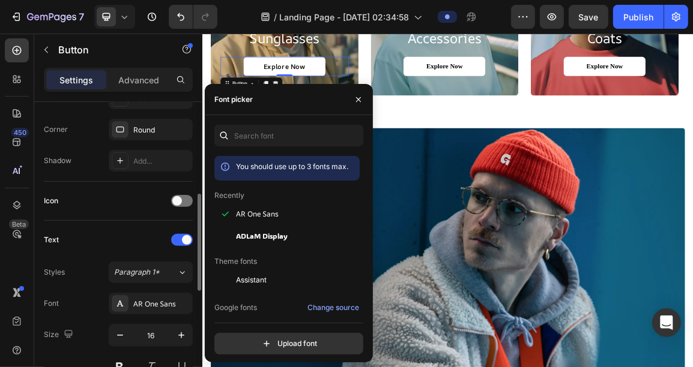
click at [142, 249] on div "Text Styles Paragraph 1* Font AR One Sans Size 16 Color 000000 Show more" at bounding box center [118, 335] width 149 height 210
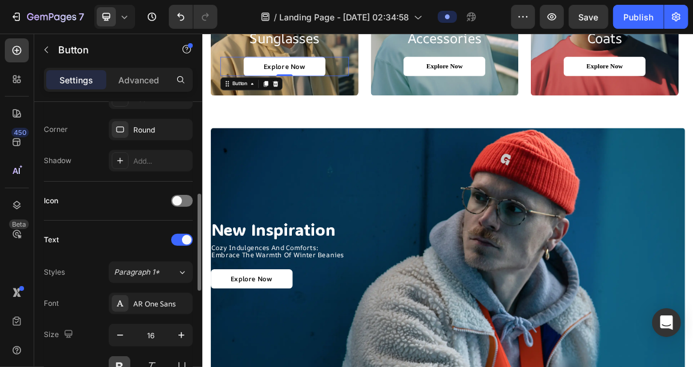
click at [118, 361] on button at bounding box center [120, 368] width 22 height 22
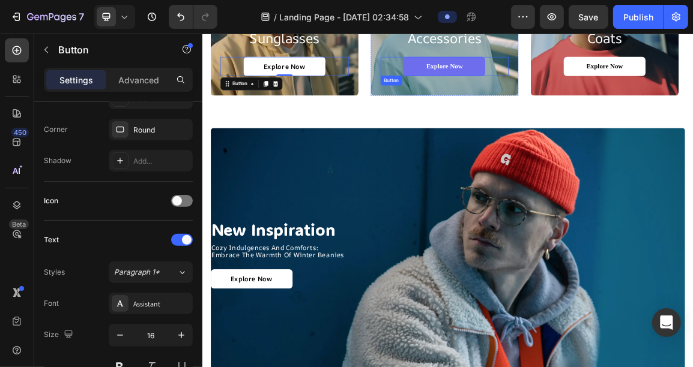
click at [561, 73] on link "Explore Now" at bounding box center [557, 81] width 120 height 28
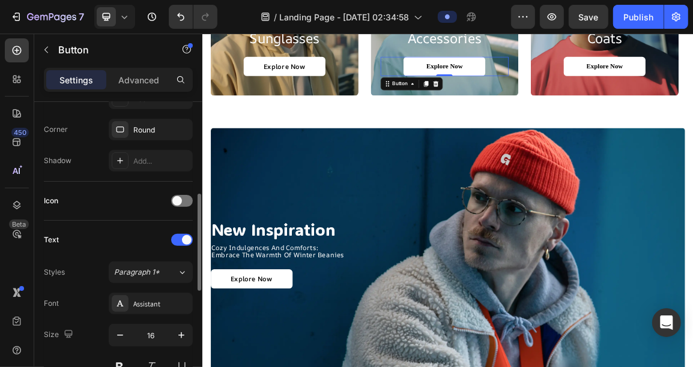
click at [164, 289] on div "Styles Paragraph 1* Font Assistant Size 16 Color 000000 Show more" at bounding box center [118, 351] width 149 height 179
click at [164, 296] on div "Assistant" at bounding box center [151, 304] width 84 height 22
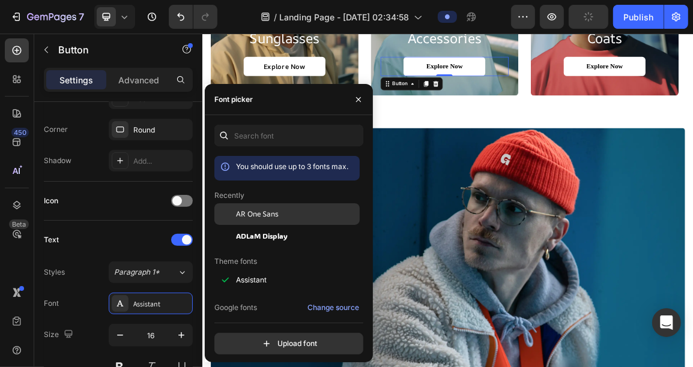
click at [257, 204] on div "AR One Sans" at bounding box center [286, 214] width 145 height 22
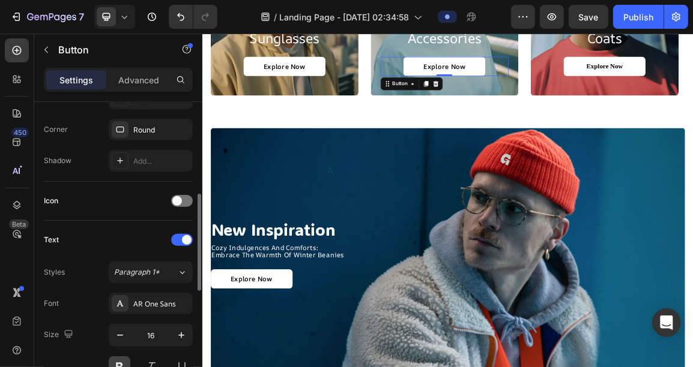
click at [122, 364] on button at bounding box center [120, 368] width 22 height 22
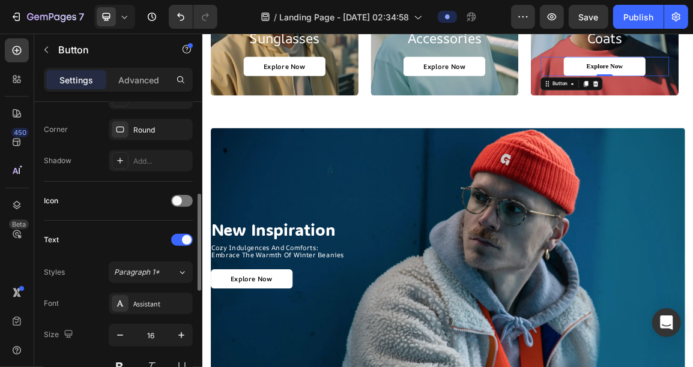
click at [134, 318] on div "Font Assistant Size 16 Color 000000 Show more" at bounding box center [118, 367] width 149 height 148
click at [143, 311] on div "Assistant" at bounding box center [151, 304] width 84 height 22
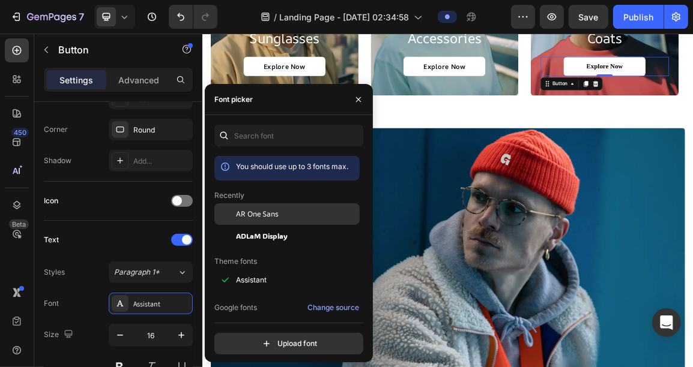
click at [277, 220] on div "AR One Sans" at bounding box center [286, 214] width 145 height 22
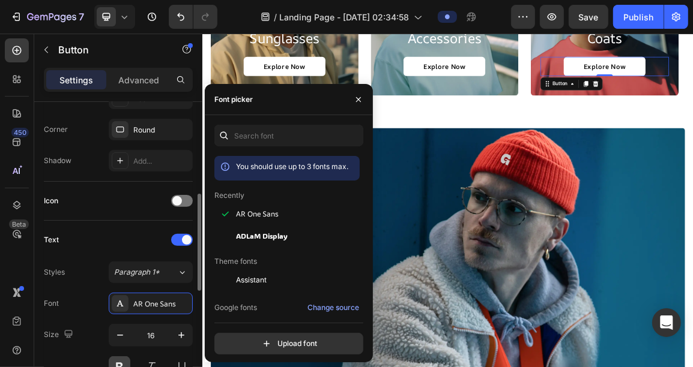
click at [119, 360] on button at bounding box center [120, 368] width 22 height 22
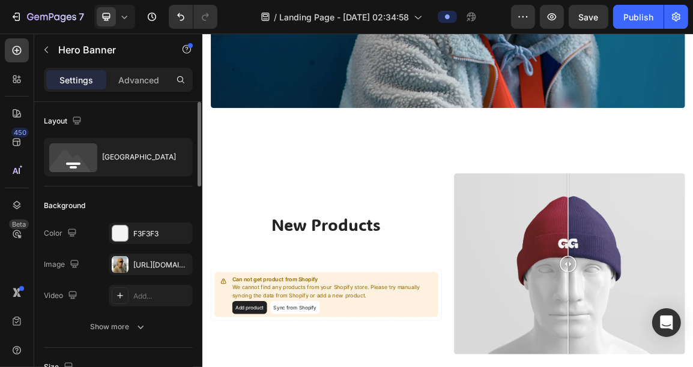
scroll to position [1390, 0]
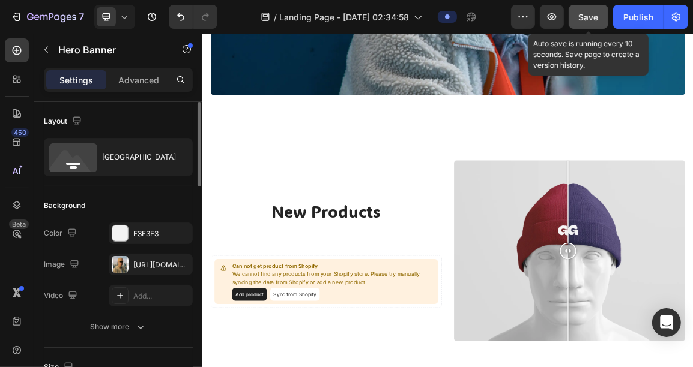
click at [591, 14] on span "Save" at bounding box center [589, 17] width 20 height 10
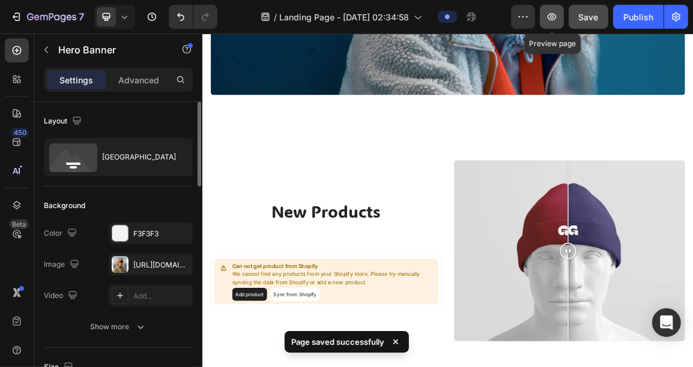
click at [555, 22] on icon "button" at bounding box center [552, 17] width 12 height 12
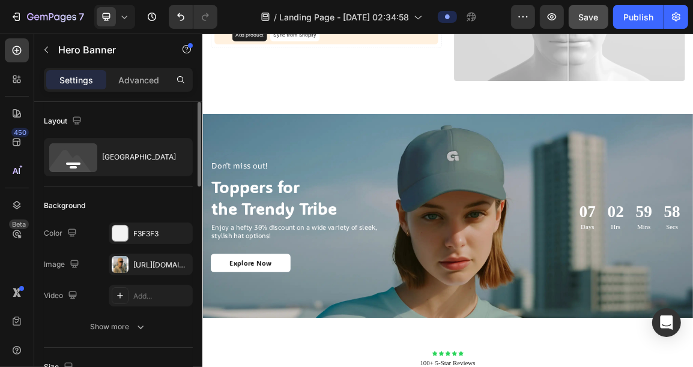
scroll to position [1763, 0]
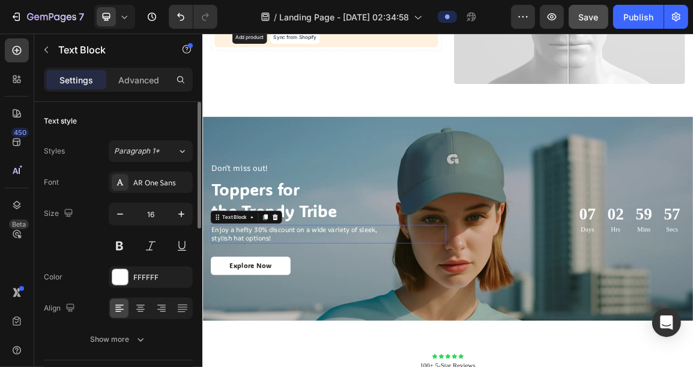
click at [307, 323] on p "Enjoy a hefty 30% discount on a wide variety of sleek, stylish hat options!" at bounding box center [340, 328] width 250 height 25
click at [288, 317] on p "Enjoy a hefty 30% discount on a wide variety of sleek, stylish hat options!" at bounding box center [340, 328] width 250 height 25
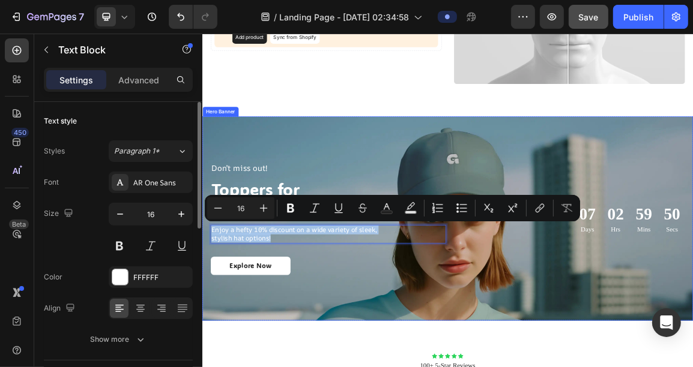
drag, startPoint x: 315, startPoint y: 325, endPoint x: 210, endPoint y: 310, distance: 106.1
click at [210, 310] on div "Don’t miss out! Text Block Toppers for the Trendy Tribe Heading Enjoy a hefty 1…" at bounding box center [562, 305] width 720 height 203
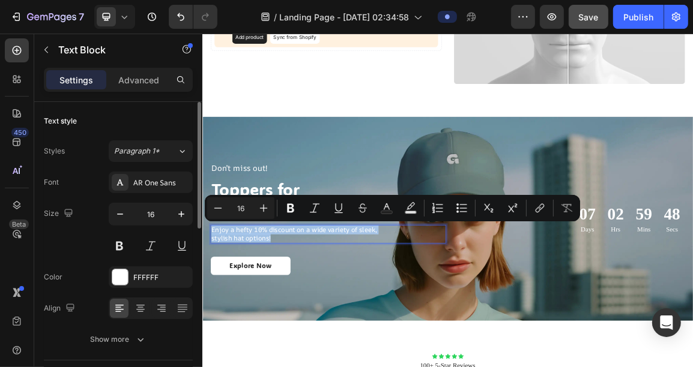
click at [334, 328] on p "Enjoy a hefty 10% discount on a wide variety of sleek, stylish hat options!" at bounding box center [340, 328] width 250 height 25
drag, startPoint x: 334, startPoint y: 328, endPoint x: 360, endPoint y: 246, distance: 86.2
click at [360, 246] on div "Don’t miss out! Text Block Toppers for the Trendy Tribe Heading Enjoy a hefty 1…" at bounding box center [387, 305] width 346 height 165
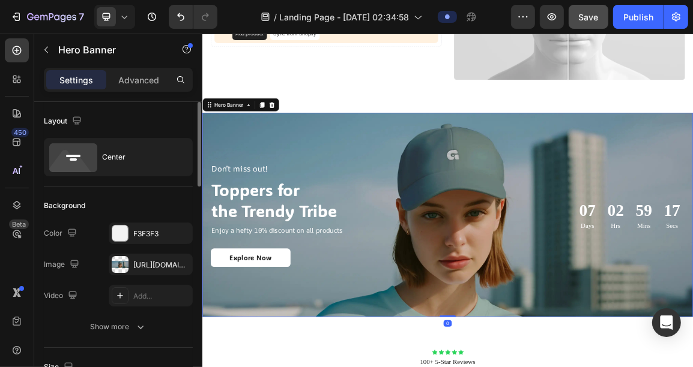
click at [390, 204] on div "Don’t miss out! Text Block Toppers for the Trendy Tribe Heading Enjoy a hefty 1…" at bounding box center [562, 299] width 720 height 191
click at [355, 316] on p "Enjoy a hefty 10% discount on all products" at bounding box center [340, 322] width 250 height 13
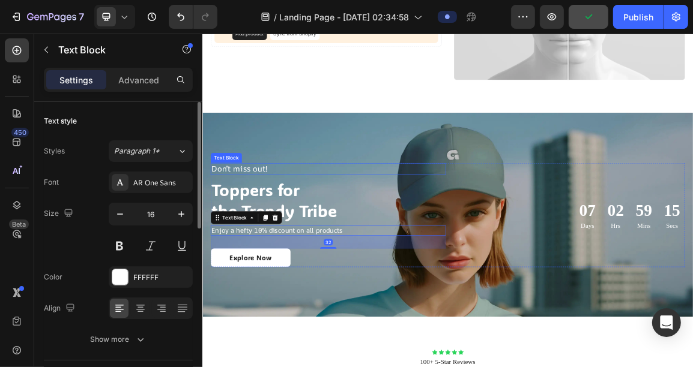
click at [276, 229] on p "Don’t miss out!" at bounding box center [340, 231] width 250 height 15
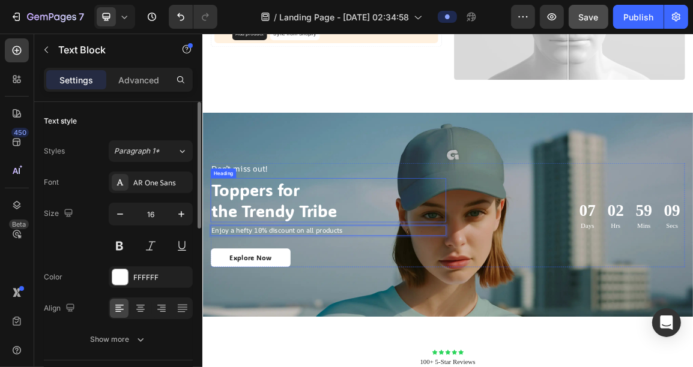
click at [313, 262] on h2 "Toppers for the Trendy Tribe" at bounding box center [387, 277] width 346 height 65
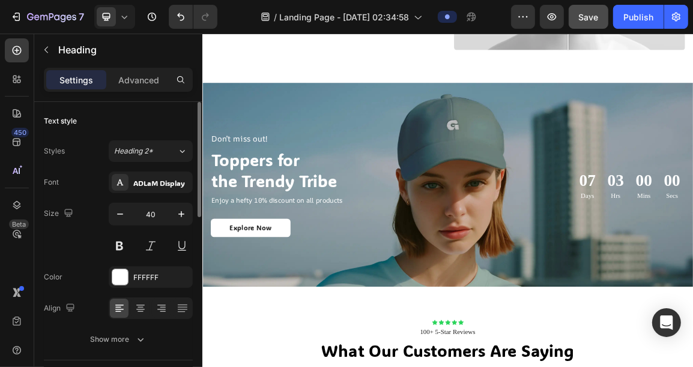
scroll to position [1814, 0]
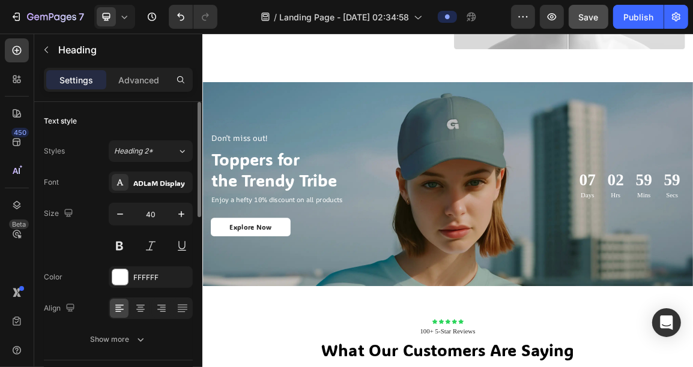
click at [289, 241] on h2 "Toppers for the Trendy Tribe" at bounding box center [387, 232] width 346 height 65
click at [277, 221] on p "Toppers for the Trendy Tribe" at bounding box center [386, 233] width 343 height 62
click at [399, 241] on p "Toppers for the Trendy Tribe" at bounding box center [386, 233] width 343 height 62
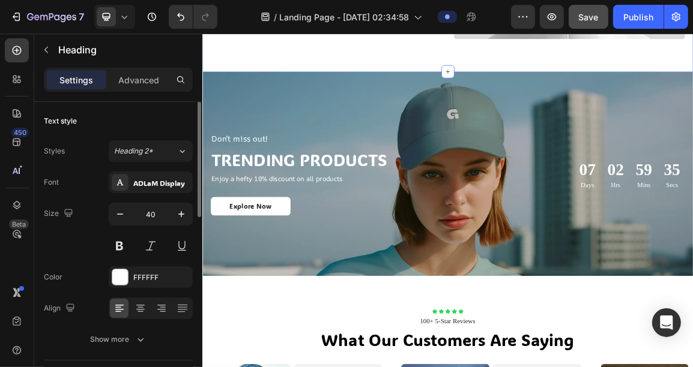
click at [301, 206] on p "TRENDING PRODUCTS" at bounding box center [386, 217] width 343 height 31
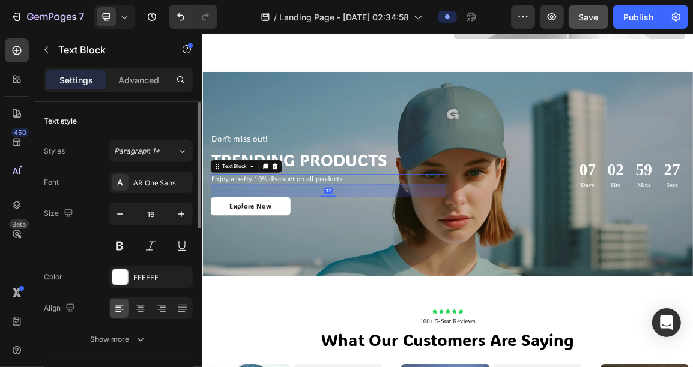
click at [370, 244] on p "Enjoy a hefty 10% discount on all products" at bounding box center [340, 247] width 250 height 13
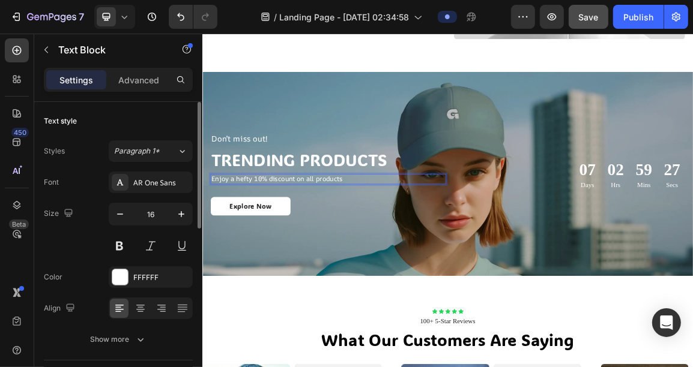
click at [368, 244] on p "Enjoy a hefty 10% discount on all products" at bounding box center [340, 247] width 250 height 13
click at [401, 267] on div "Don’t miss out! Text Block TRENDING PRODUCTS Heading Enjoy a hefty 10% discount…" at bounding box center [387, 239] width 346 height 121
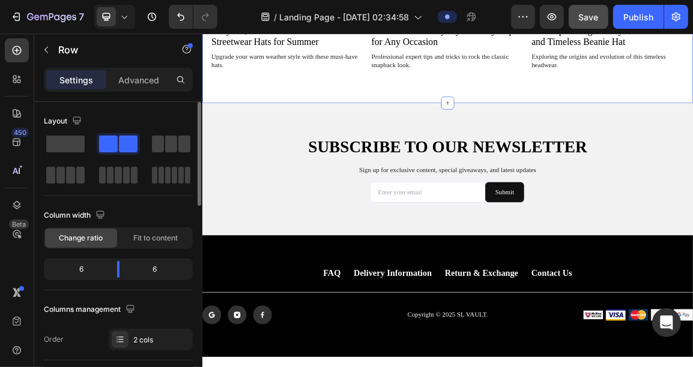
scroll to position [2762, 0]
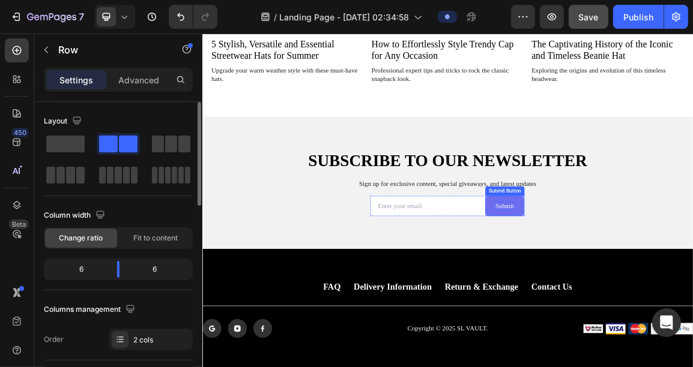
click at [642, 288] on div "Submit" at bounding box center [645, 286] width 28 height 13
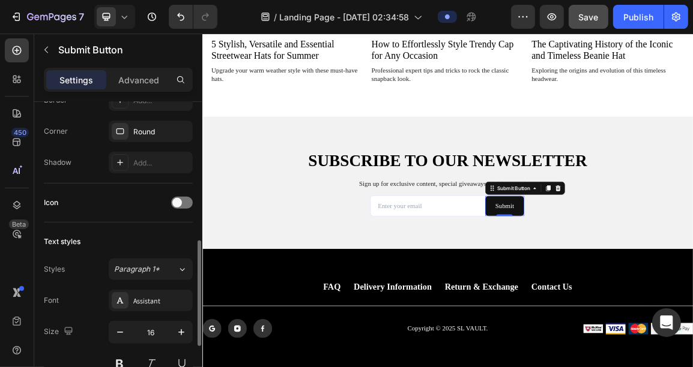
scroll to position [335, 0]
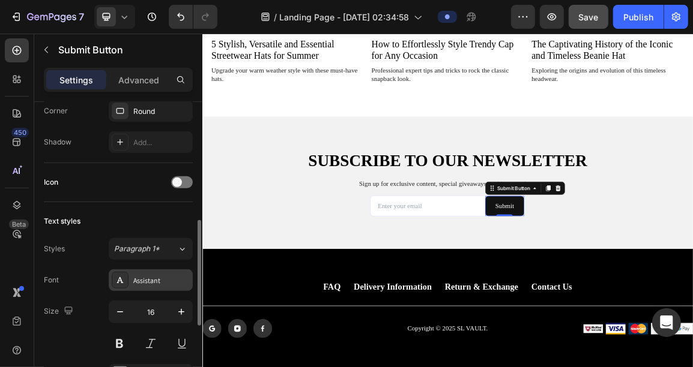
click at [141, 282] on div "Assistant" at bounding box center [161, 281] width 56 height 11
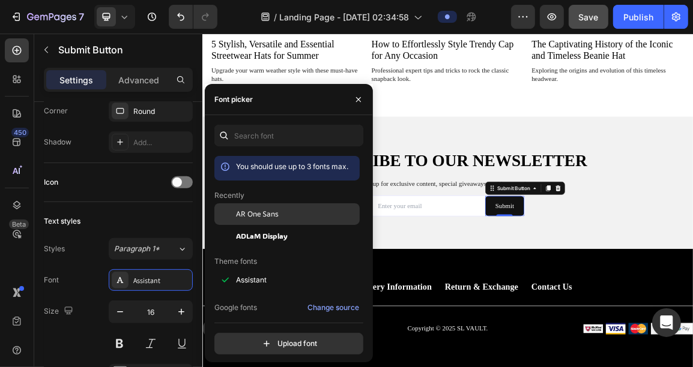
click at [277, 214] on span "AR One Sans" at bounding box center [257, 214] width 43 height 11
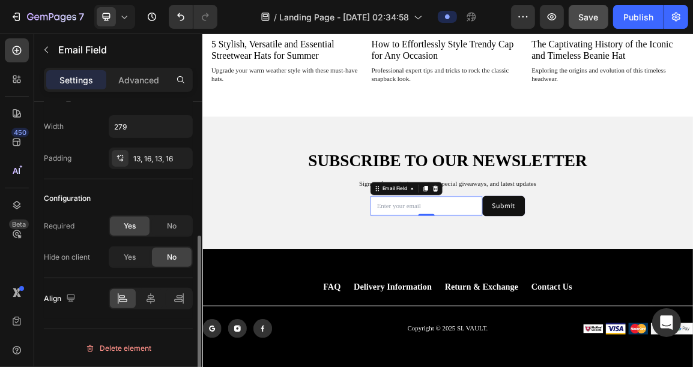
scroll to position [0, 0]
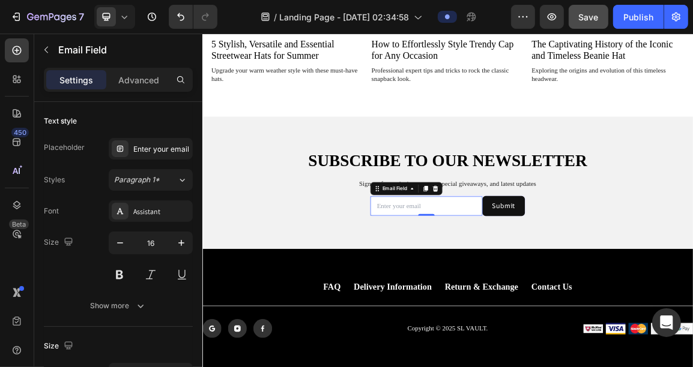
click at [543, 280] on input "email" at bounding box center [530, 287] width 164 height 28
click at [159, 204] on div "Assistant" at bounding box center [151, 211] width 84 height 22
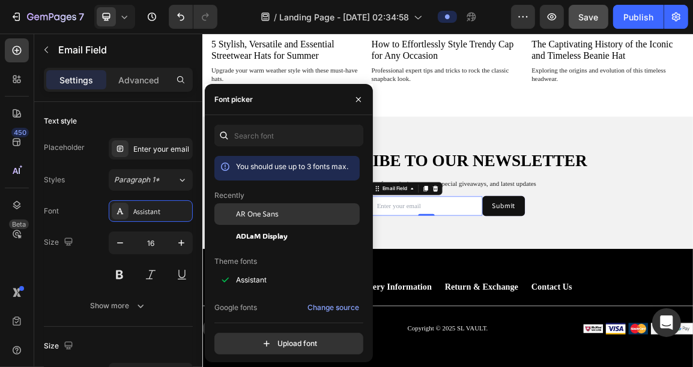
click at [260, 219] on span "AR One Sans" at bounding box center [257, 214] width 43 height 11
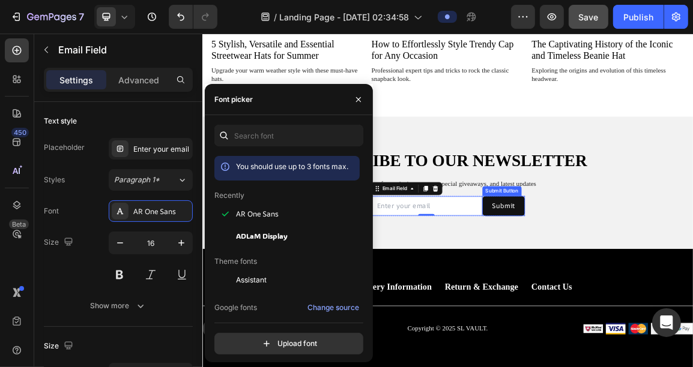
click at [623, 257] on div "Submit Button" at bounding box center [642, 264] width 58 height 14
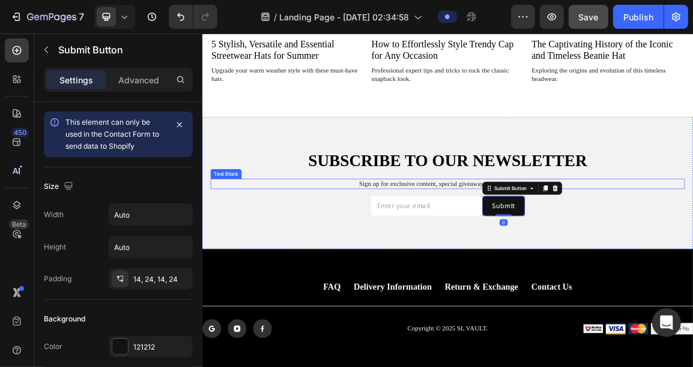
click at [576, 249] on p "Sign up for exclusive content, special giveaways, and latest updates" at bounding box center [562, 254] width 694 height 13
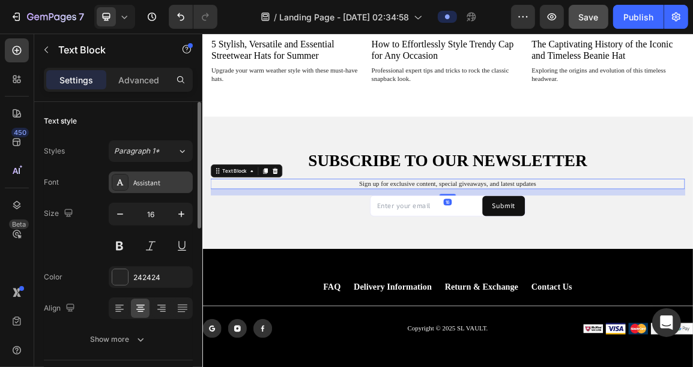
click at [138, 190] on div "Assistant" at bounding box center [151, 183] width 84 height 22
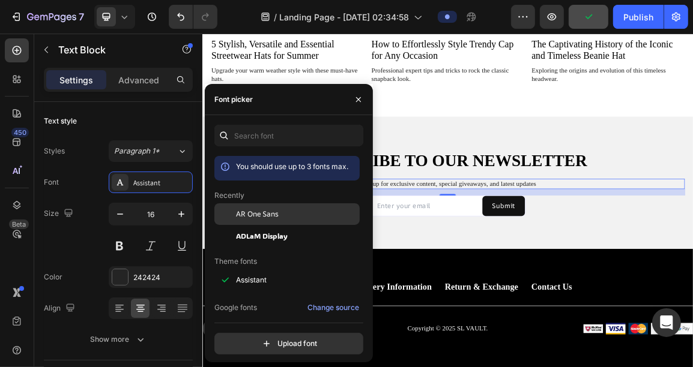
click at [276, 218] on span "AR One Sans" at bounding box center [257, 214] width 43 height 11
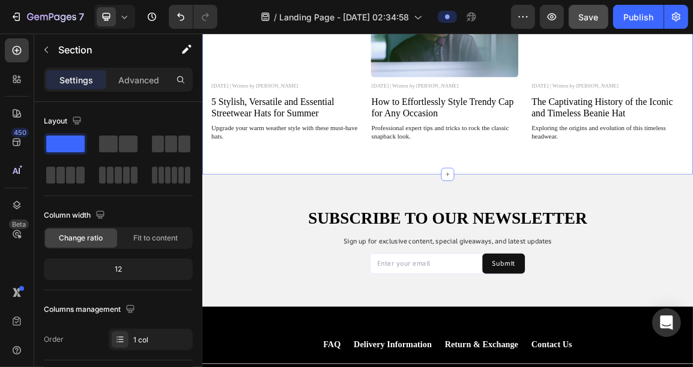
scroll to position [2676, 0]
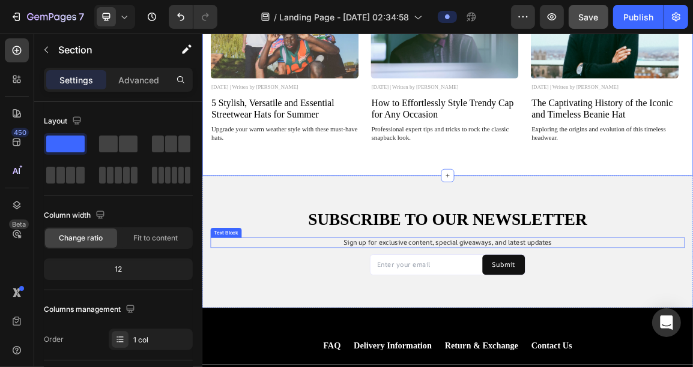
click at [692, 343] on p "Sign up for exclusive content, special giveaways, and latest updates" at bounding box center [562, 340] width 694 height 13
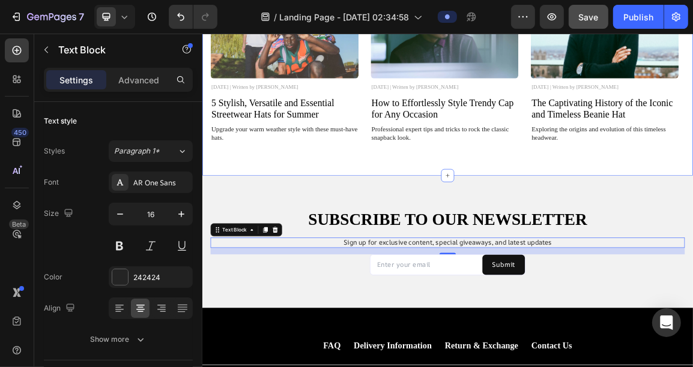
click at [689, 226] on div "Blogs Heading Image [DATE] | Written by [PERSON_NAME] Text Block 5 Stylish, Ver…" at bounding box center [562, 53] width 720 height 378
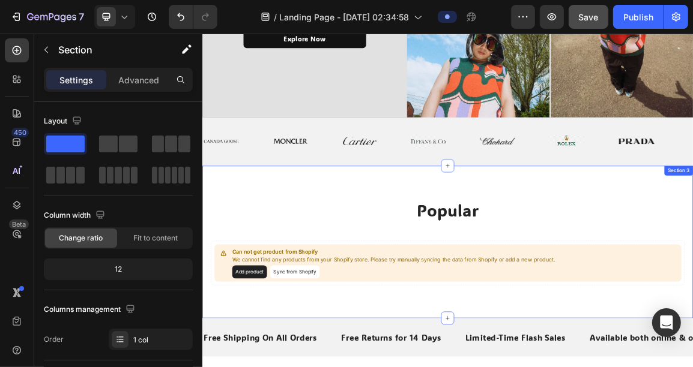
scroll to position [267, 0]
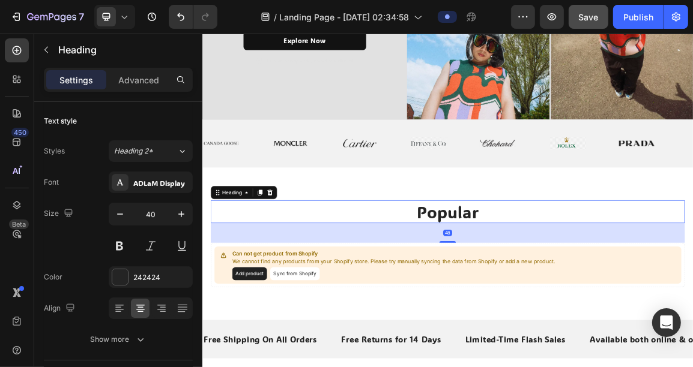
click at [604, 303] on h2 "popular" at bounding box center [562, 296] width 696 height 34
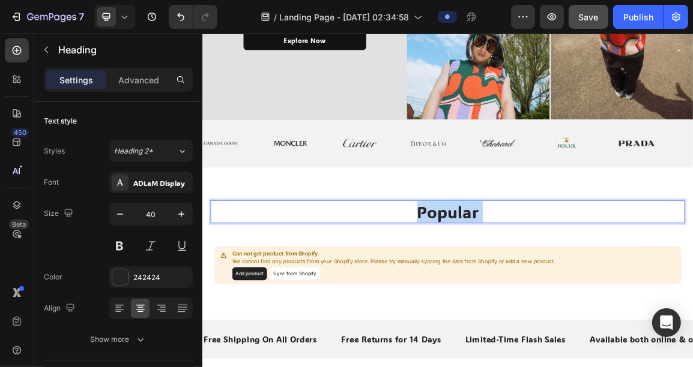
drag, startPoint x: 604, startPoint y: 300, endPoint x: 550, endPoint y: 293, distance: 53.8
click at [550, 293] on p "popular" at bounding box center [562, 295] width 694 height 31
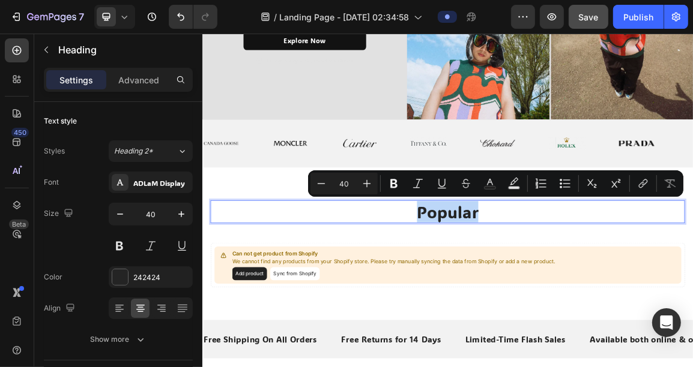
click at [616, 299] on p "popular" at bounding box center [562, 295] width 694 height 31
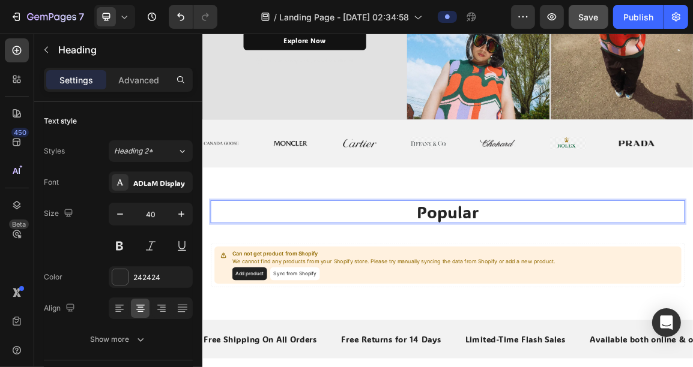
click at [588, 298] on p "popular" at bounding box center [562, 295] width 694 height 31
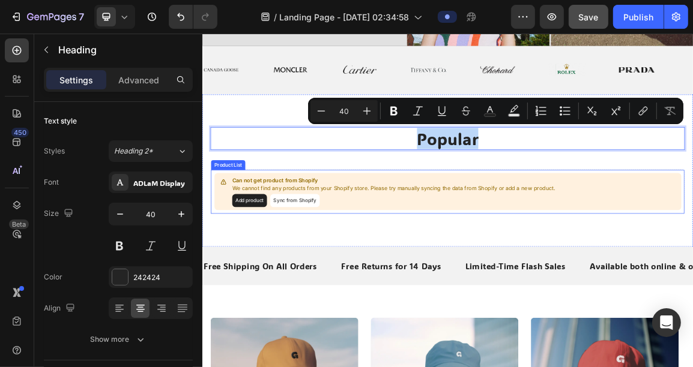
scroll to position [372, 0]
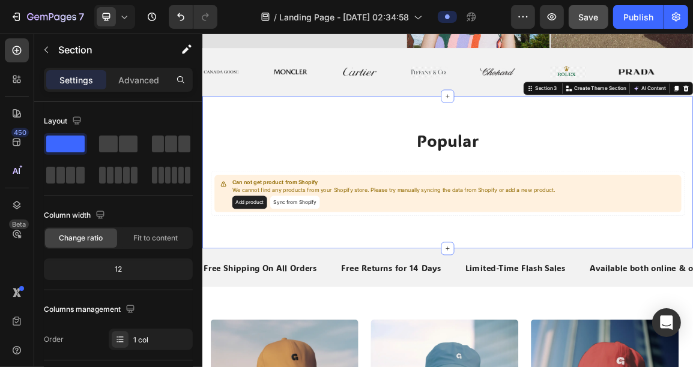
click at [603, 322] on div "popular Heading Can not get product from Shopify We cannot find any products fr…" at bounding box center [562, 237] width 720 height 224
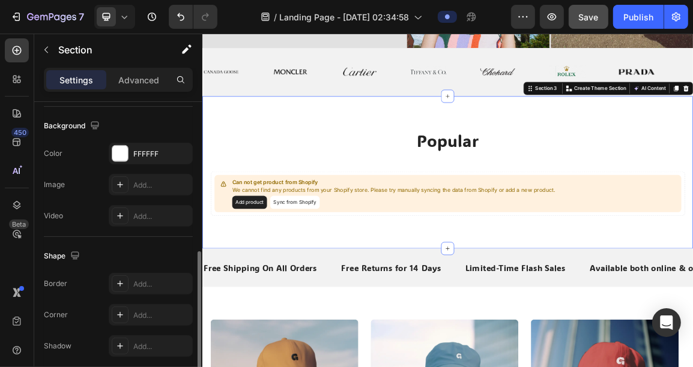
scroll to position [431, 0]
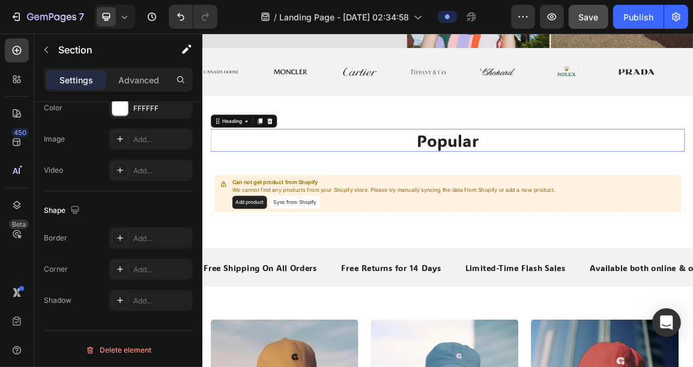
click at [546, 185] on p "popular" at bounding box center [562, 190] width 694 height 31
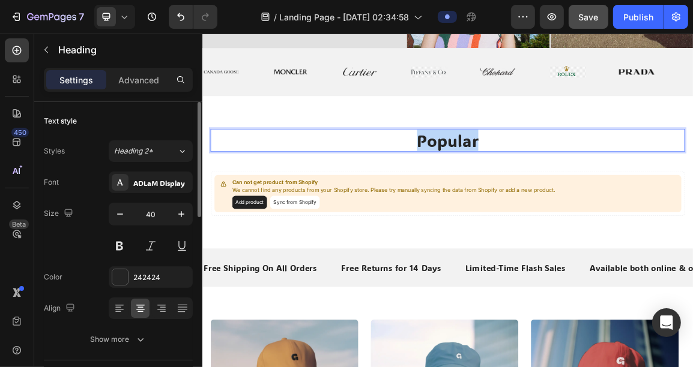
click at [546, 185] on p "popular" at bounding box center [562, 190] width 694 height 31
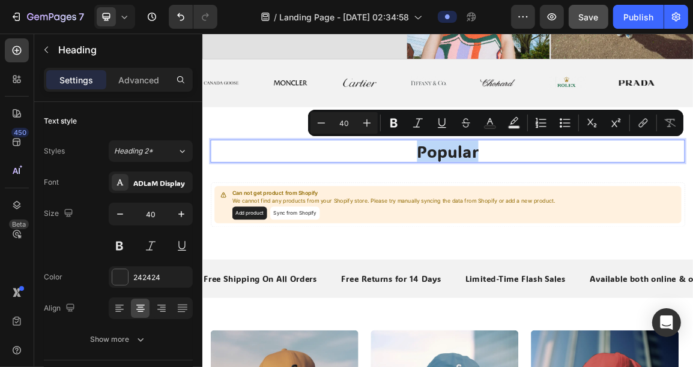
scroll to position [364, 0]
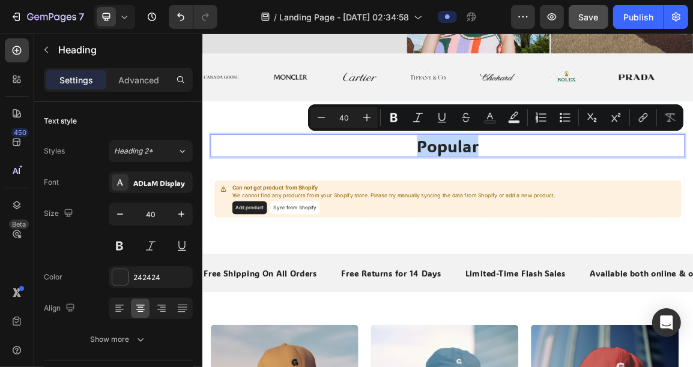
click at [546, 185] on p "popular" at bounding box center [562, 197] width 694 height 31
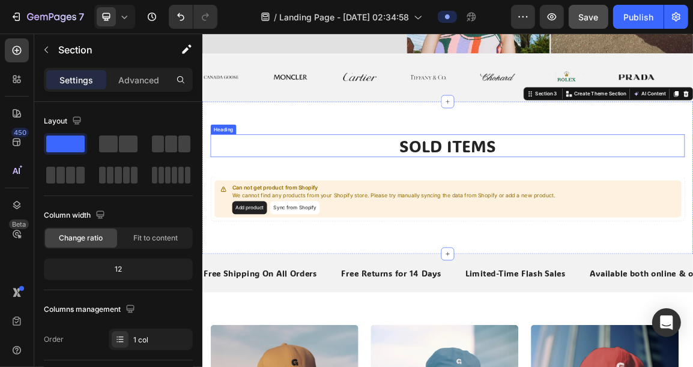
click at [567, 203] on p "SOLD ITEMS" at bounding box center [562, 197] width 694 height 31
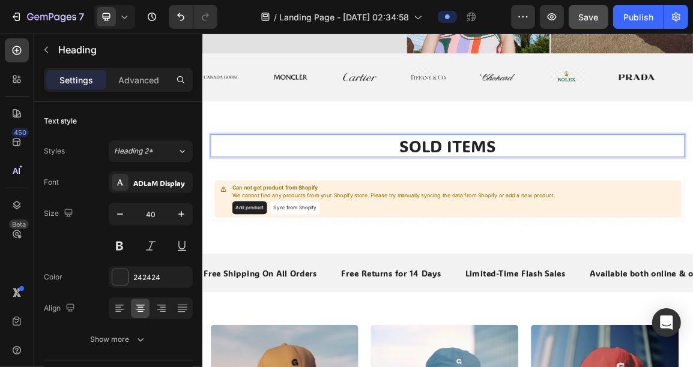
click at [591, 197] on p "SOLD ITEMS" at bounding box center [562, 197] width 694 height 31
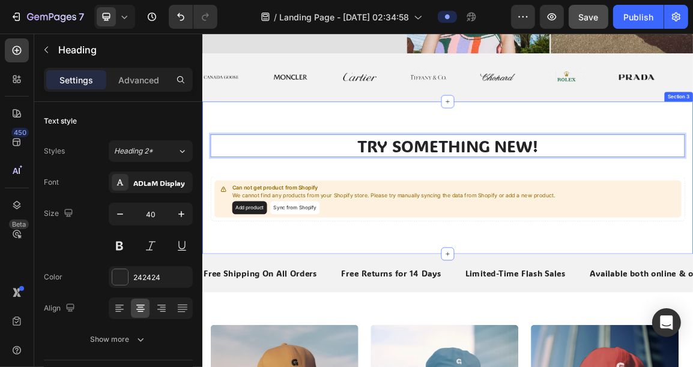
click at [590, 228] on div "TRY SOMETHING NEW! Heading 48 Can not get product from Shopify We cannot find a…" at bounding box center [562, 245] width 696 height 128
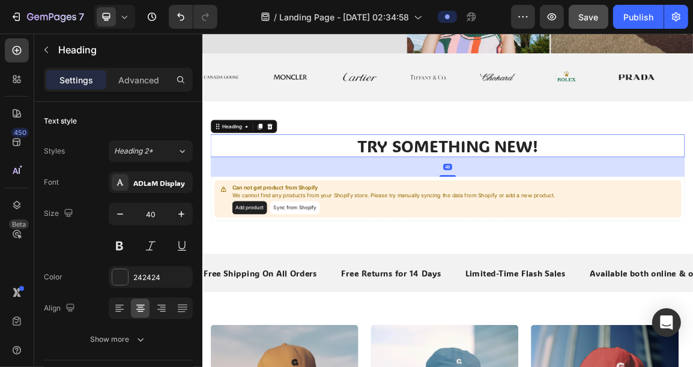
click at [619, 197] on p "TRY SOMETHING NEW!" at bounding box center [562, 197] width 694 height 31
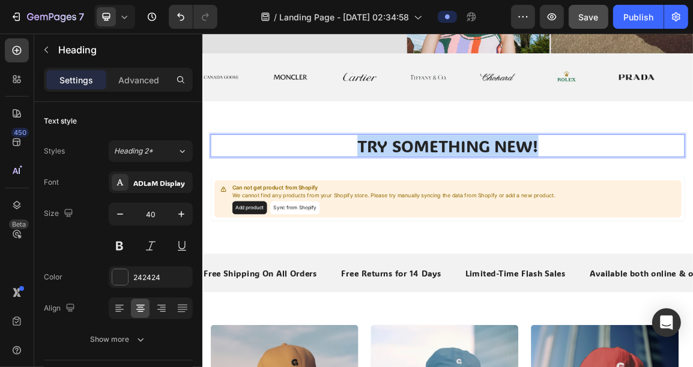
click at [619, 197] on p "TRY SOMETHING NEW!" at bounding box center [562, 197] width 694 height 31
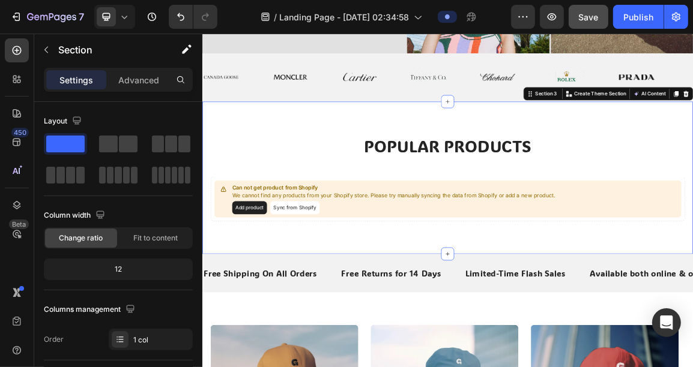
click at [616, 229] on div "POPULAR PRODUCTS Heading Can not get product from Shopify We cannot find any pr…" at bounding box center [562, 245] width 696 height 128
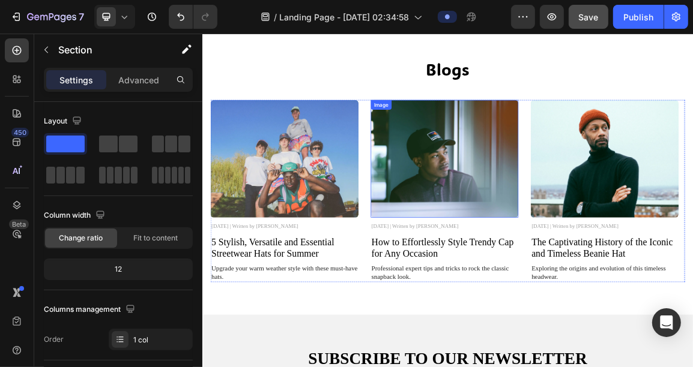
scroll to position [0, 0]
click at [7, 316] on div at bounding box center [17, 322] width 24 height 24
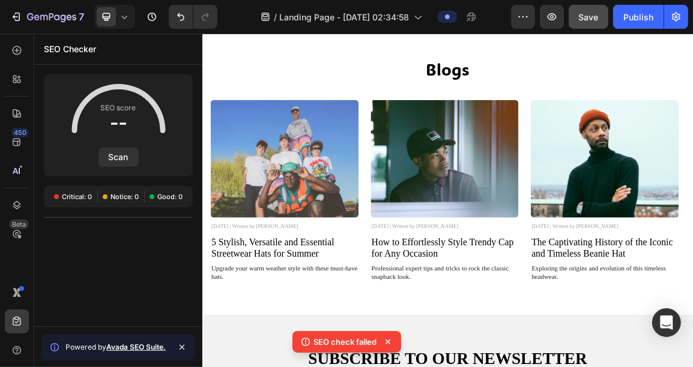
drag, startPoint x: 208, startPoint y: 349, endPoint x: 519, endPoint y: 188, distance: 349.5
click at [519, 188] on img at bounding box center [557, 217] width 217 height 173
